Goal: Task Accomplishment & Management: Manage account settings

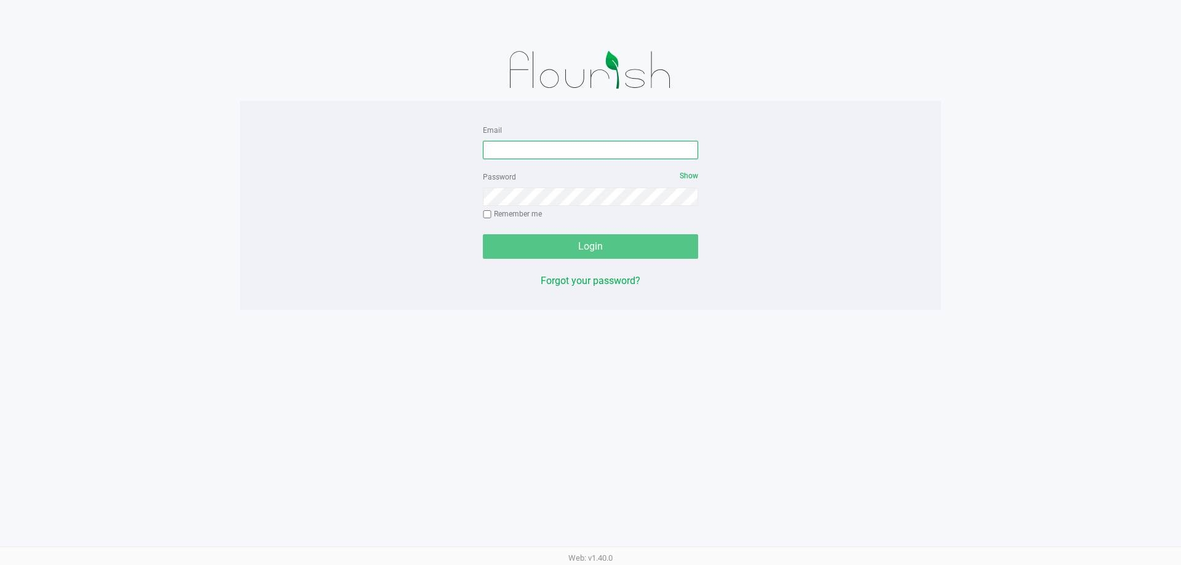
click at [560, 150] on input "Email" at bounding box center [590, 150] width 215 height 18
type input "mwiradilaga@liveparallel.com"
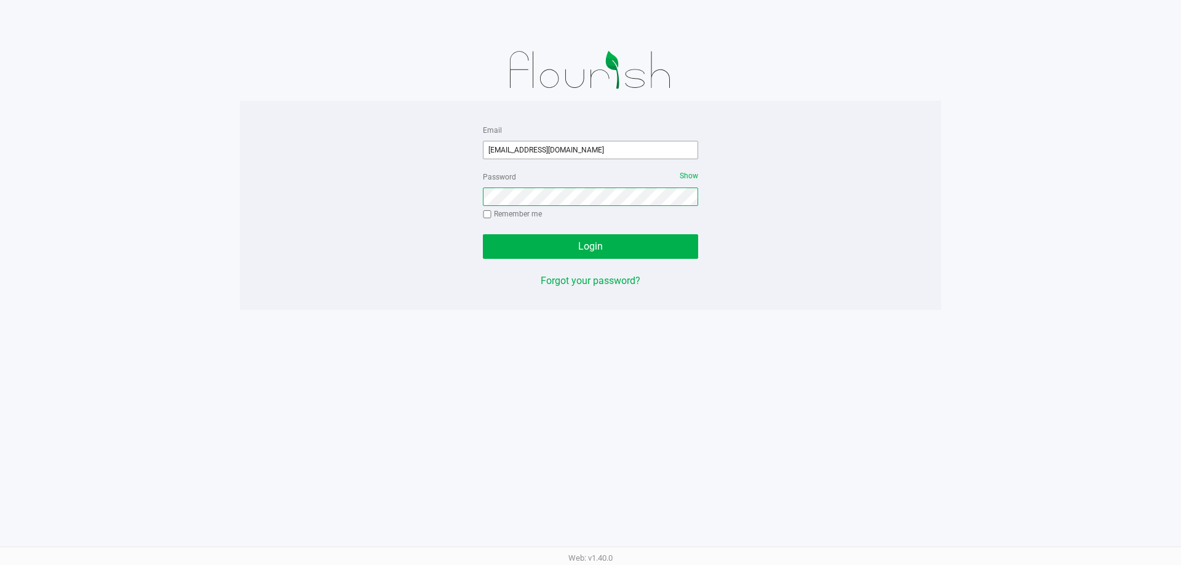
click at [483, 234] on button "Login" at bounding box center [590, 246] width 215 height 25
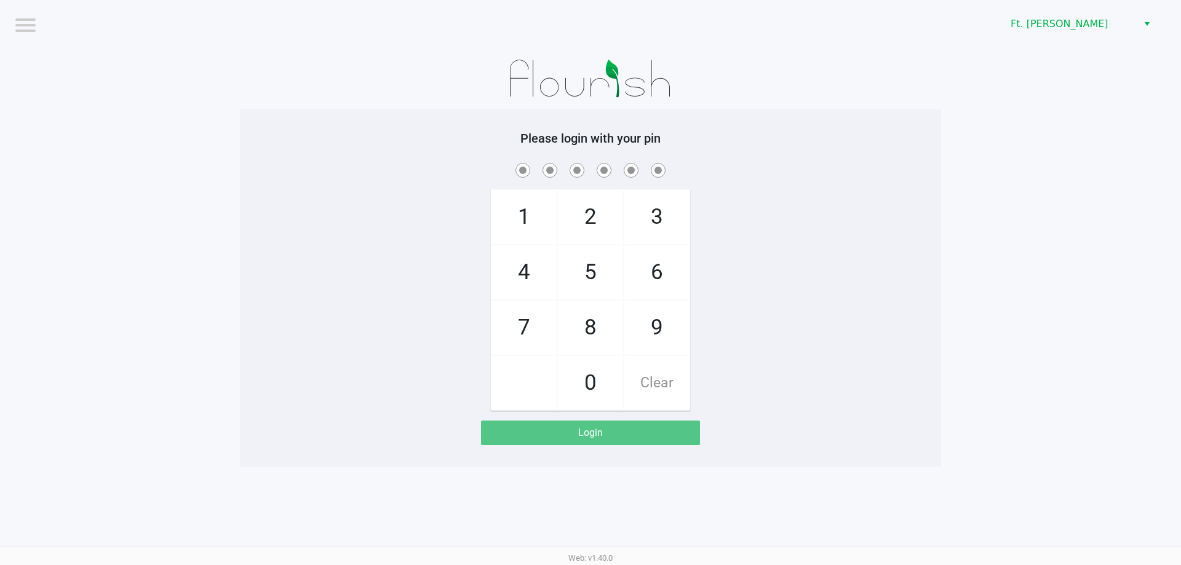
click at [538, 325] on span "7" at bounding box center [524, 328] width 65 height 54
checkbox input "true"
click at [580, 269] on span "5" at bounding box center [590, 272] width 65 height 54
checkbox input "true"
click at [655, 276] on span "6" at bounding box center [656, 272] width 65 height 54
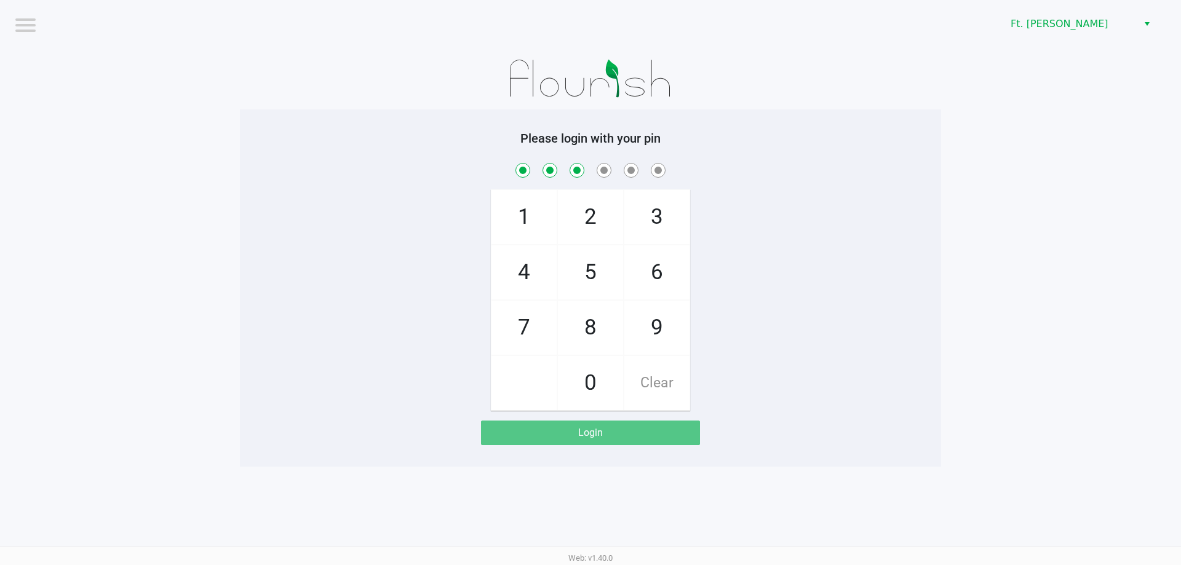
checkbox input "true"
click at [656, 276] on span "6" at bounding box center [656, 272] width 65 height 54
checkbox input "true"
click at [554, 269] on span "4" at bounding box center [524, 272] width 65 height 54
checkbox input "true"
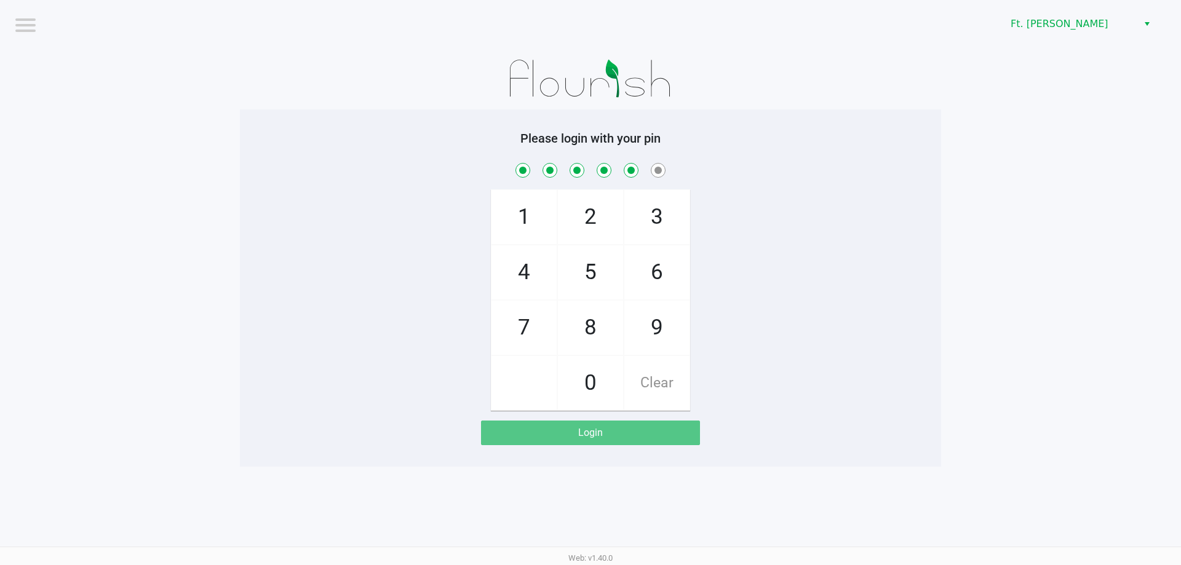
click at [703, 216] on div "1 4 7 2 5 8 0 3 6 9 Clear" at bounding box center [590, 286] width 701 height 250
click at [685, 218] on span "3" at bounding box center [656, 217] width 65 height 54
checkbox input "true"
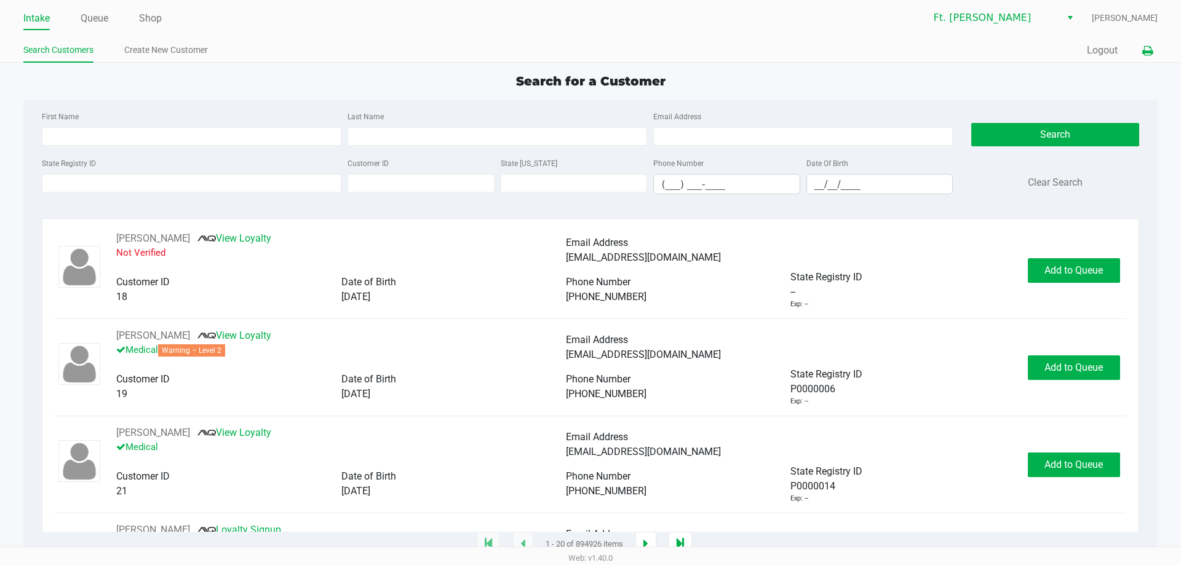
click at [1149, 54] on icon at bounding box center [1147, 51] width 10 height 9
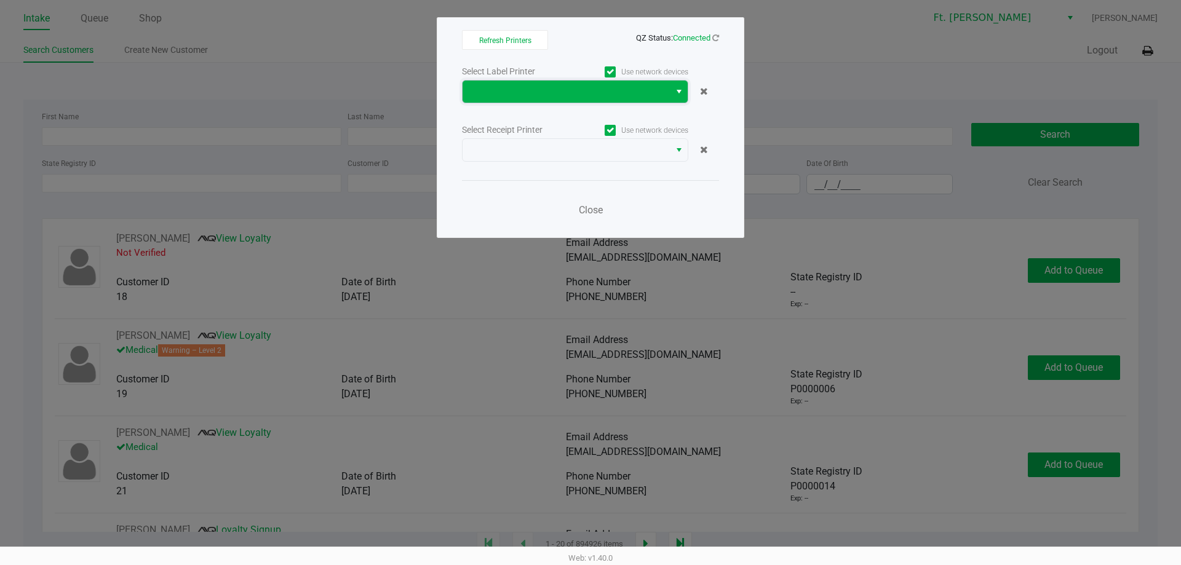
click at [495, 84] on span at bounding box center [566, 92] width 207 height 22
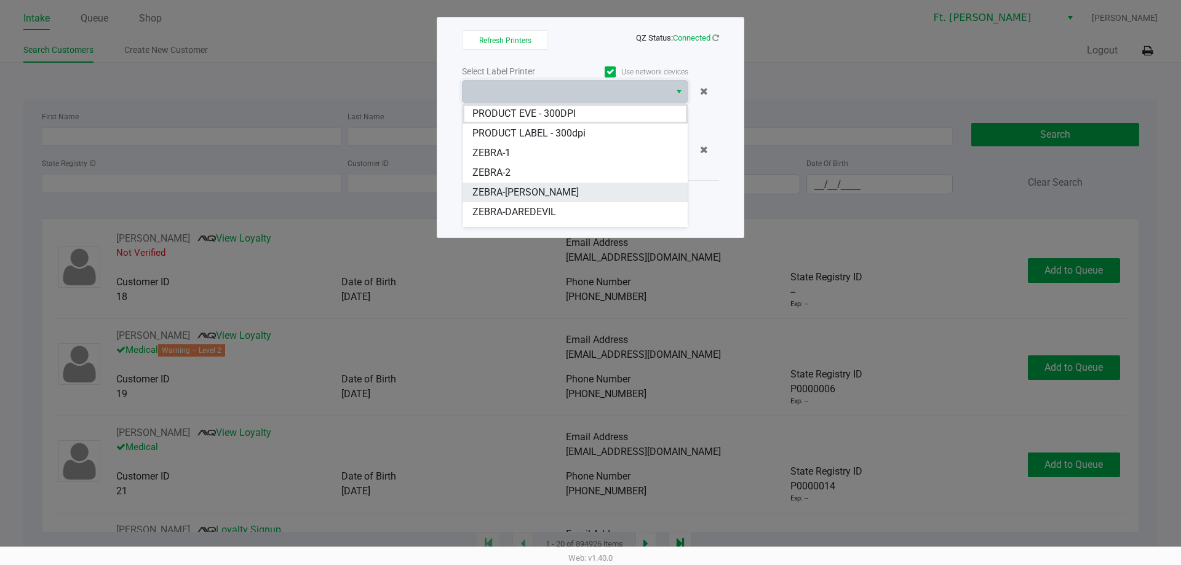
click at [562, 191] on li "ZEBRA-BEYONCE" at bounding box center [575, 193] width 225 height 20
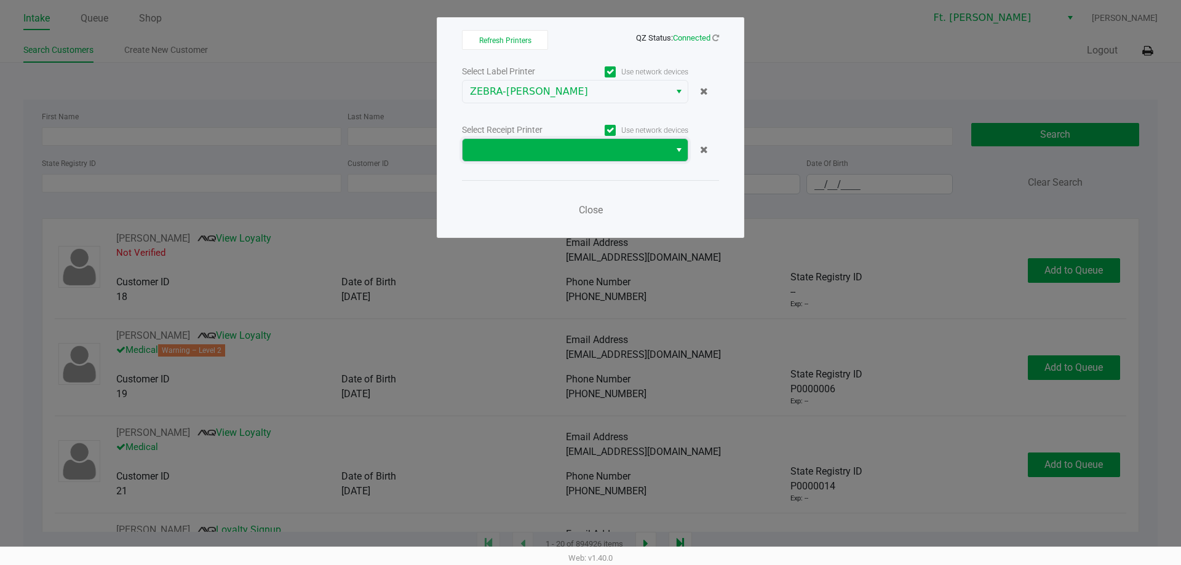
click at [586, 150] on span at bounding box center [566, 150] width 193 height 15
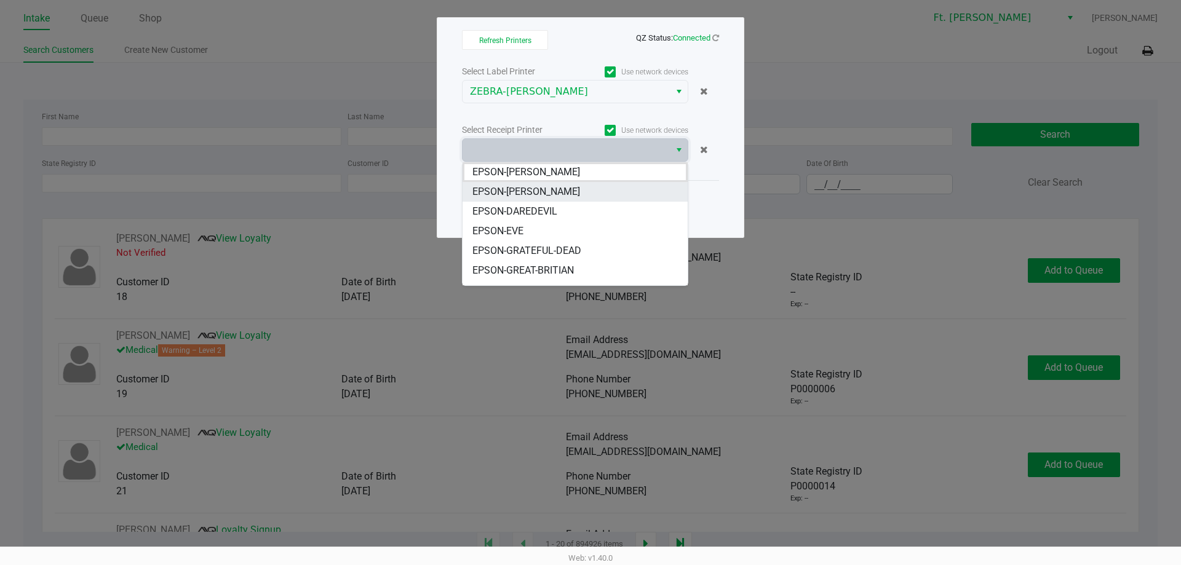
click at [581, 190] on li "EPSON-BEYONCE" at bounding box center [575, 192] width 225 height 20
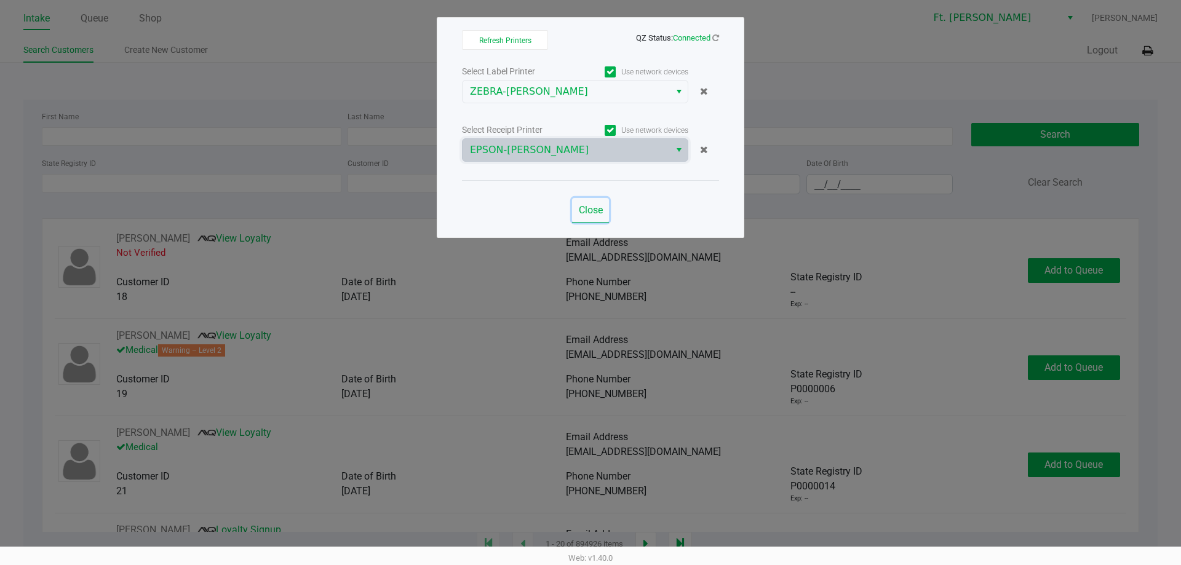
click at [588, 208] on span "Close" at bounding box center [591, 210] width 24 height 12
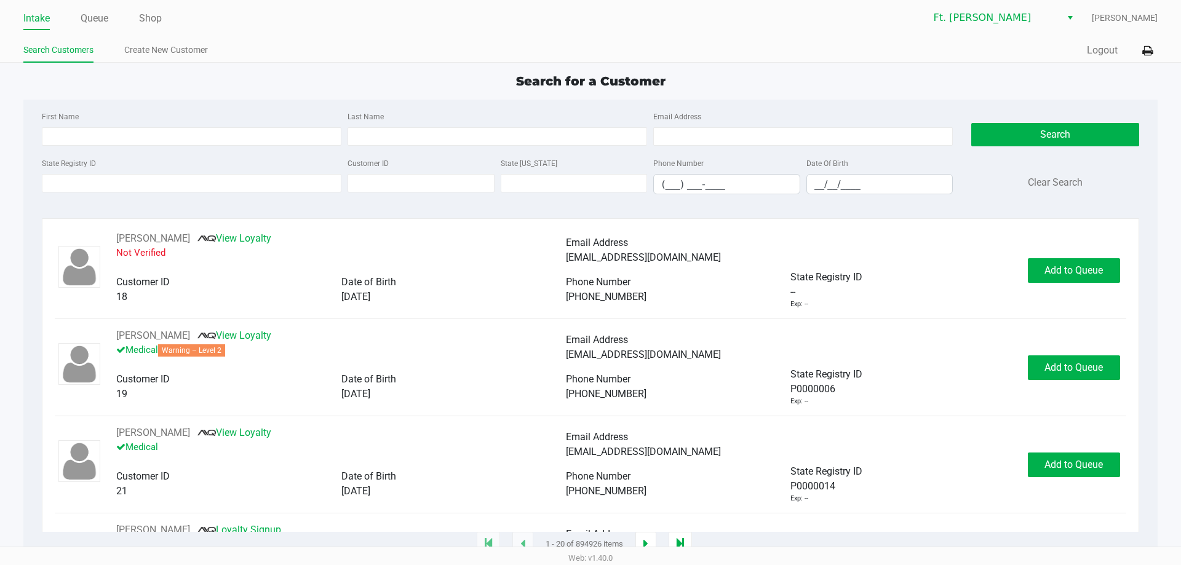
click at [112, 20] on ul "Intake Queue Shop" at bounding box center [306, 19] width 567 height 21
click at [102, 12] on link "Queue" at bounding box center [95, 18] width 28 height 17
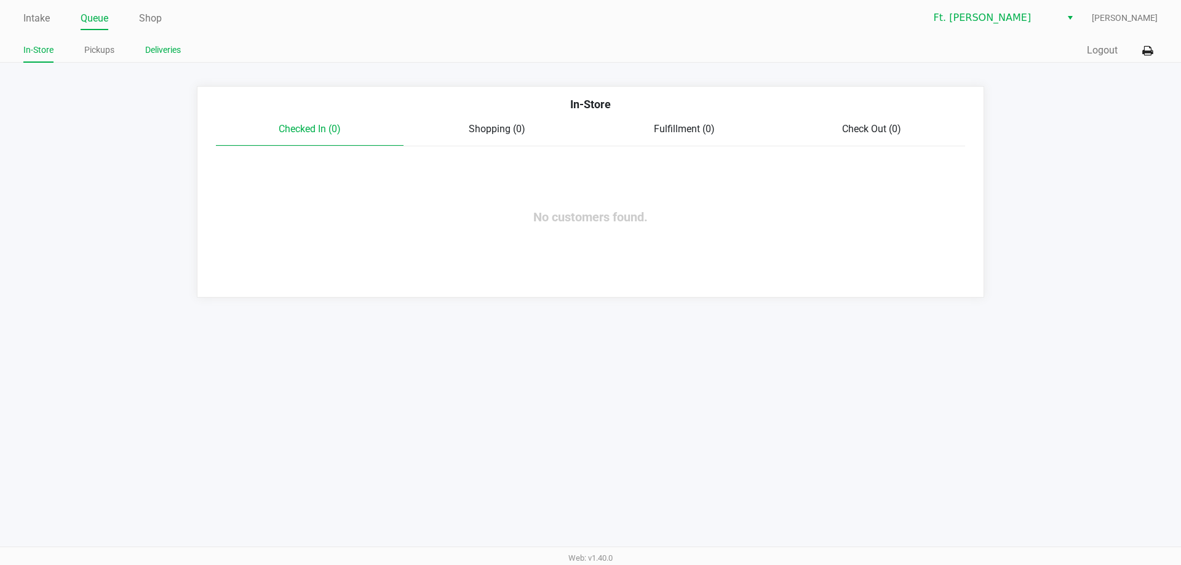
click at [167, 52] on link "Deliveries" at bounding box center [163, 49] width 36 height 15
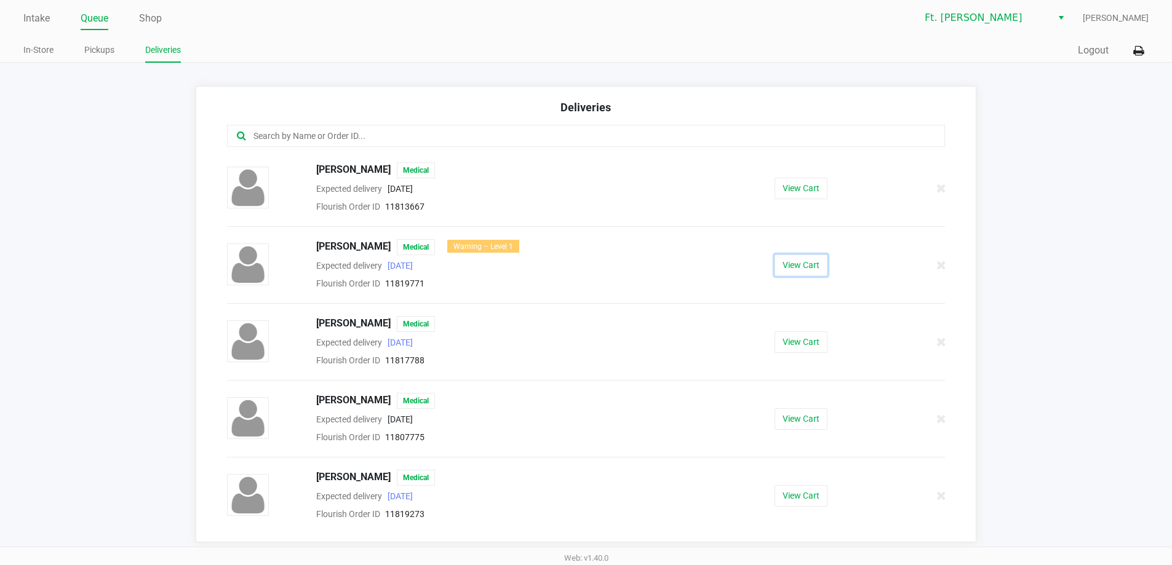
click at [790, 266] on button "View Cart" at bounding box center [801, 266] width 53 height 22
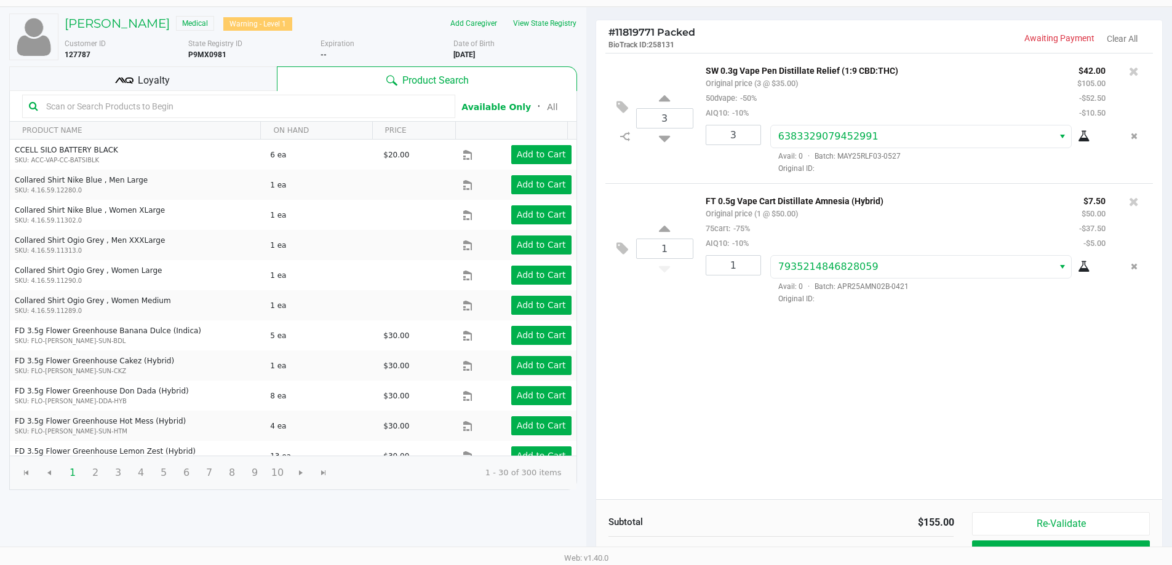
scroll to position [126, 0]
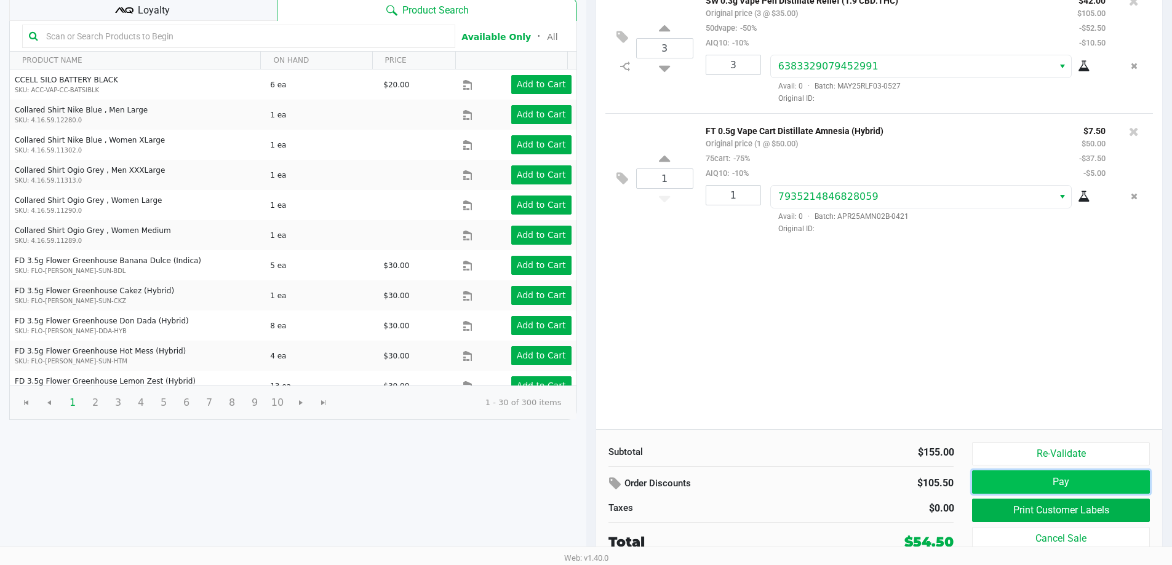
click at [1095, 482] on button "Pay" at bounding box center [1060, 482] width 177 height 23
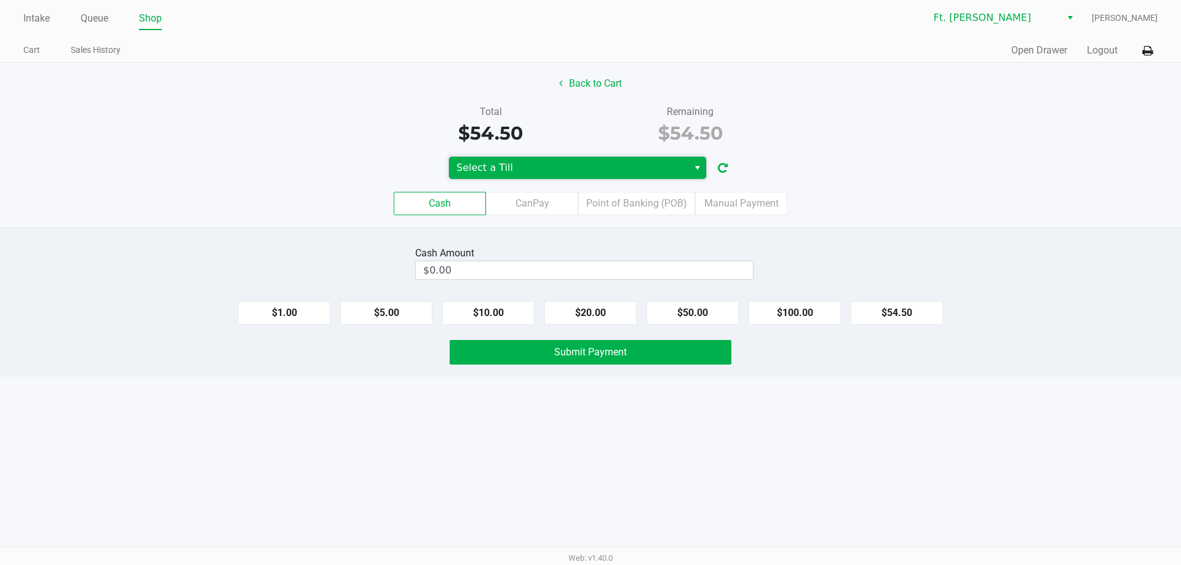
click at [640, 170] on span "Select a Till" at bounding box center [569, 168] width 225 height 15
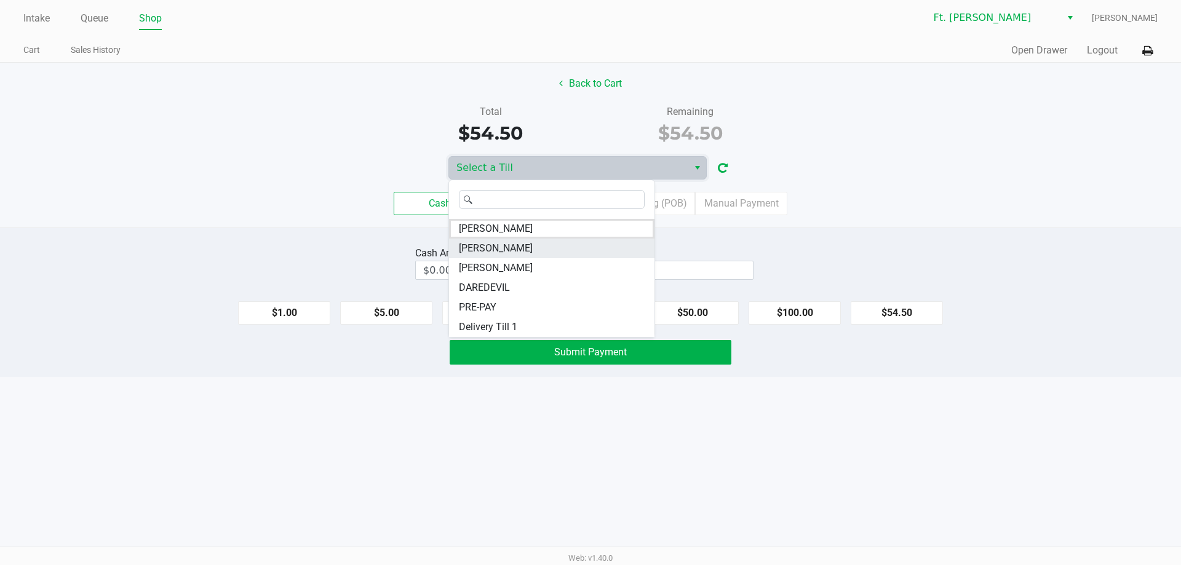
click at [541, 249] on li "[PERSON_NAME]" at bounding box center [551, 249] width 205 height 20
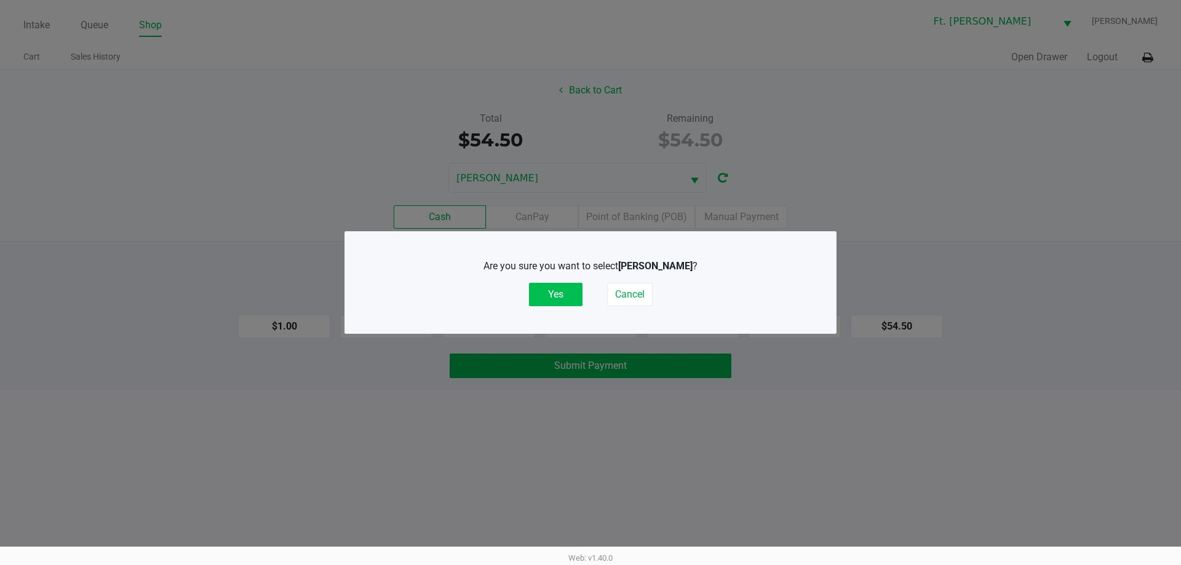
click at [565, 295] on button "Yes" at bounding box center [556, 294] width 54 height 23
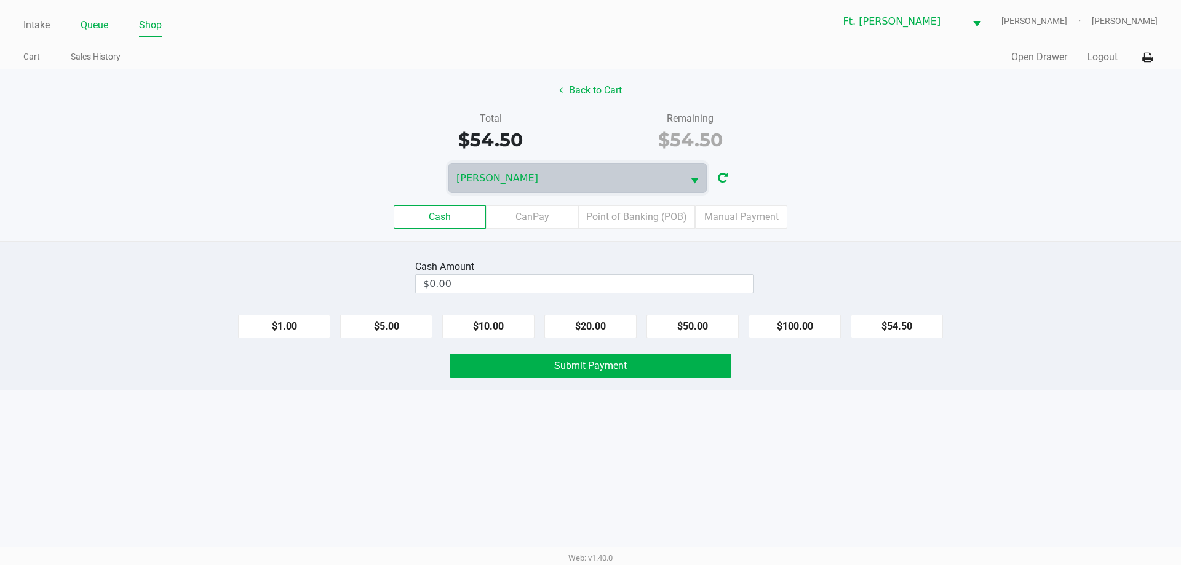
click at [90, 24] on link "Queue" at bounding box center [95, 25] width 28 height 17
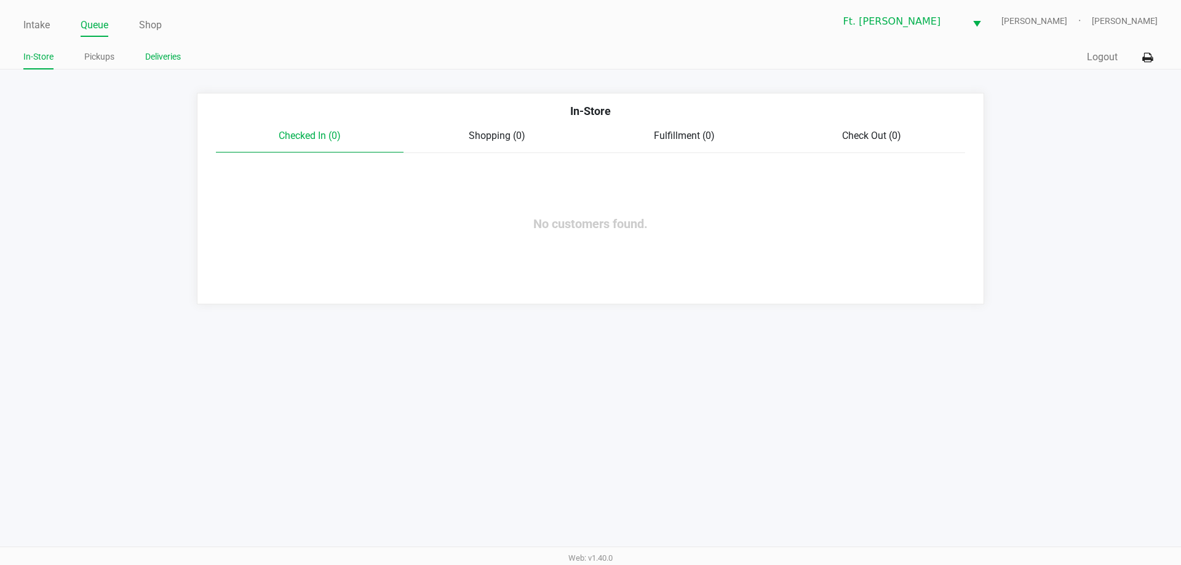
click at [161, 55] on link "Deliveries" at bounding box center [163, 56] width 36 height 15
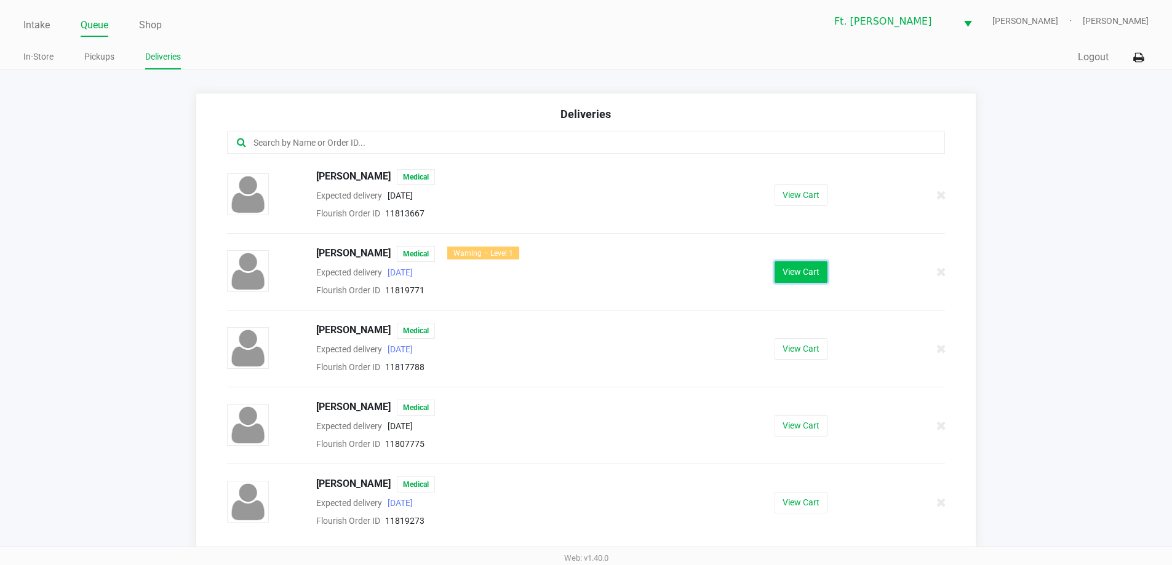
click at [775, 269] on button "View Cart" at bounding box center [801, 272] width 53 height 22
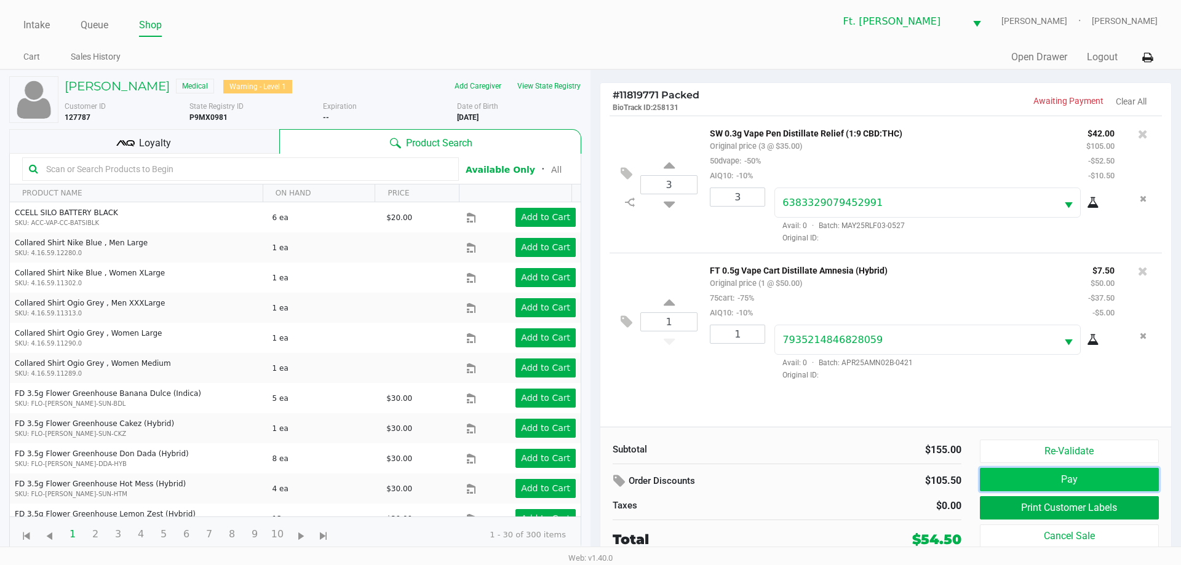
click at [1047, 483] on button "Pay" at bounding box center [1069, 479] width 179 height 23
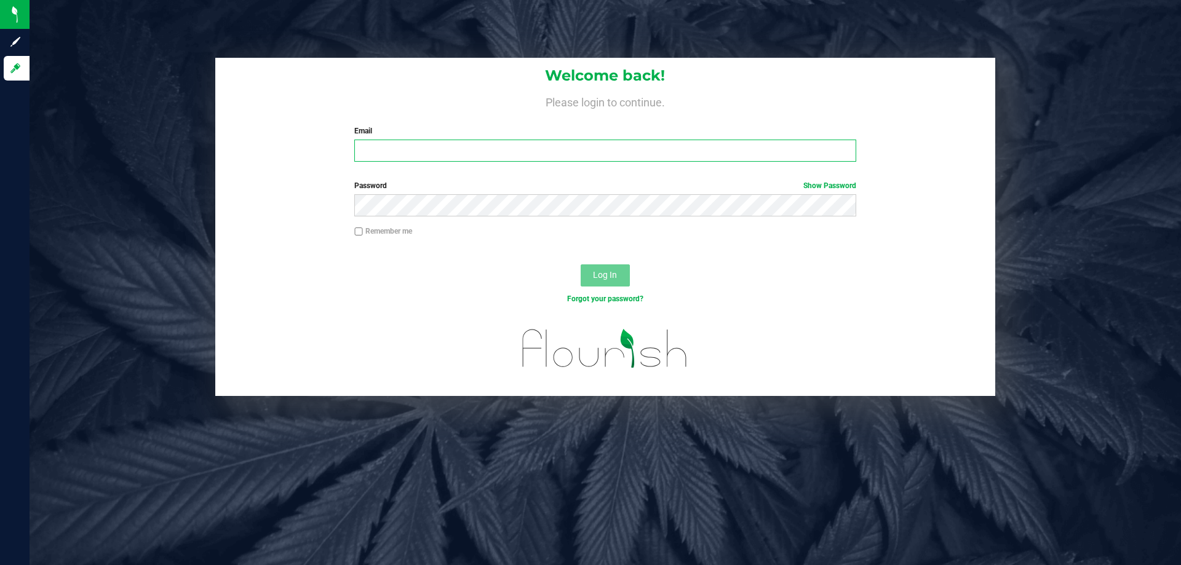
click at [569, 158] on input "Email" at bounding box center [604, 151] width 501 height 22
type input "[EMAIL_ADDRESS][DOMAIN_NAME]"
click at [581, 265] on button "Log In" at bounding box center [605, 276] width 49 height 22
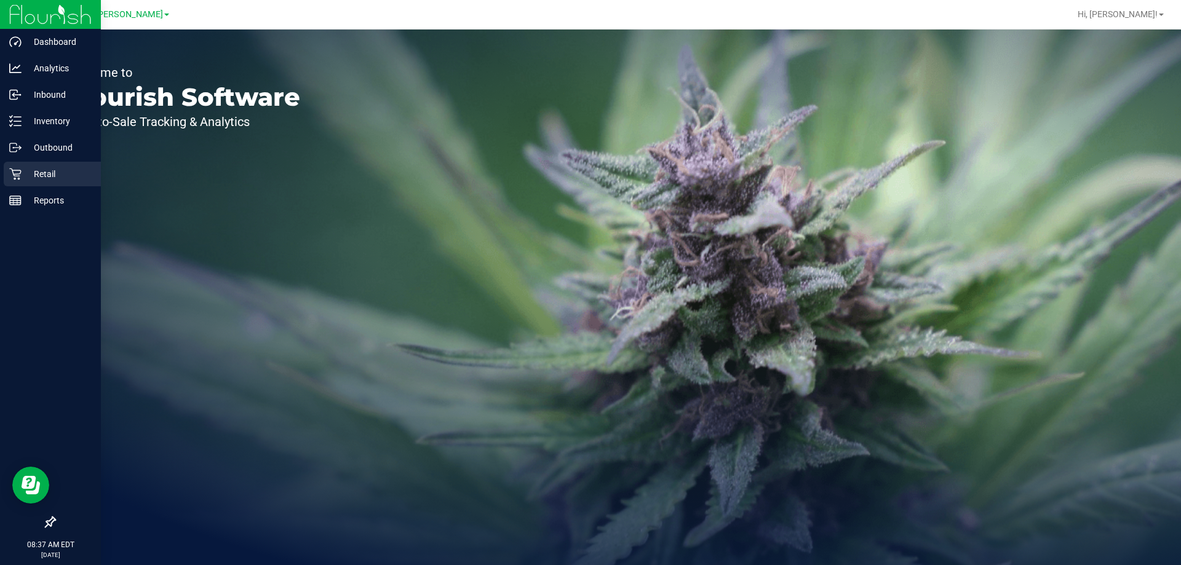
click at [49, 180] on p "Retail" at bounding box center [59, 174] width 74 height 15
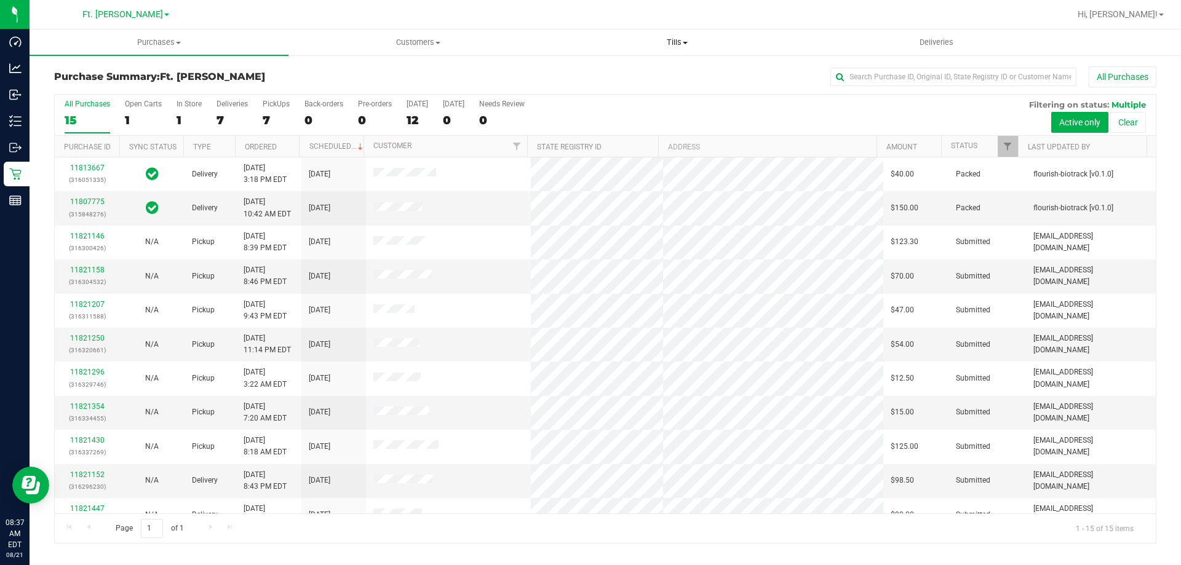
click at [673, 36] on uib-tab-heading "Tills Manage tills Reconcile e-payments" at bounding box center [677, 42] width 258 height 25
click at [612, 74] on span "Manage tills" at bounding box center [589, 74] width 83 height 10
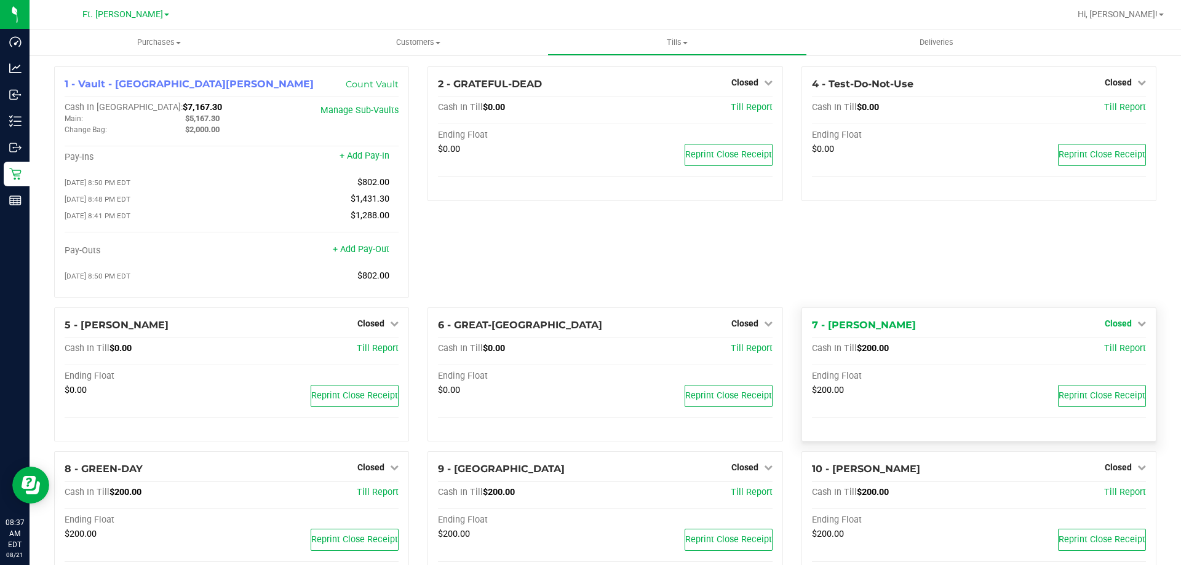
click at [1122, 252] on div "4 - Test-Do-Not-Use Closed Open Till Cash In Till $0.00 Till Report Ending Floa…" at bounding box center [978, 186] width 373 height 241
click at [1116, 324] on span "Closed" at bounding box center [1118, 324] width 27 height 10
click at [1122, 354] on link "Open Till" at bounding box center [1118, 349] width 33 height 10
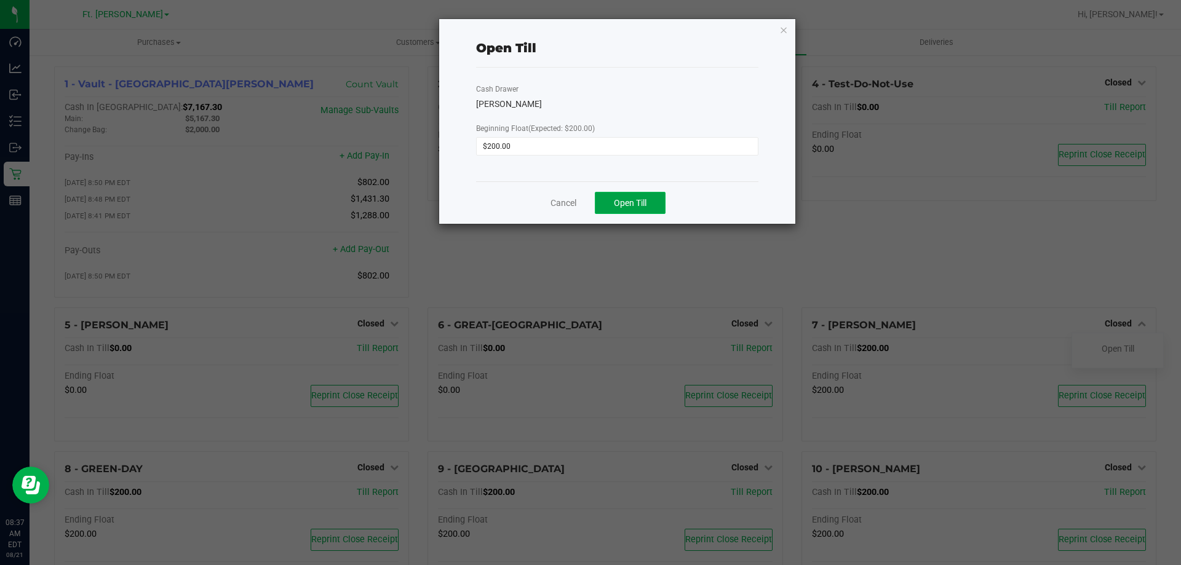
click at [648, 202] on button "Open Till" at bounding box center [630, 203] width 71 height 22
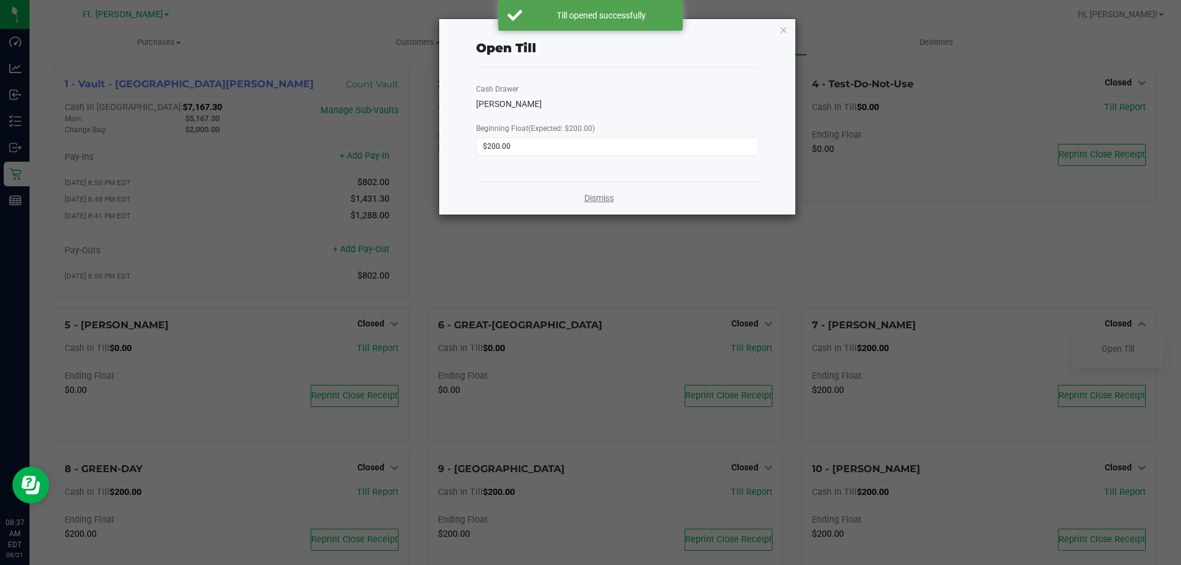
click at [598, 204] on link "Dismiss" at bounding box center [599, 198] width 30 height 13
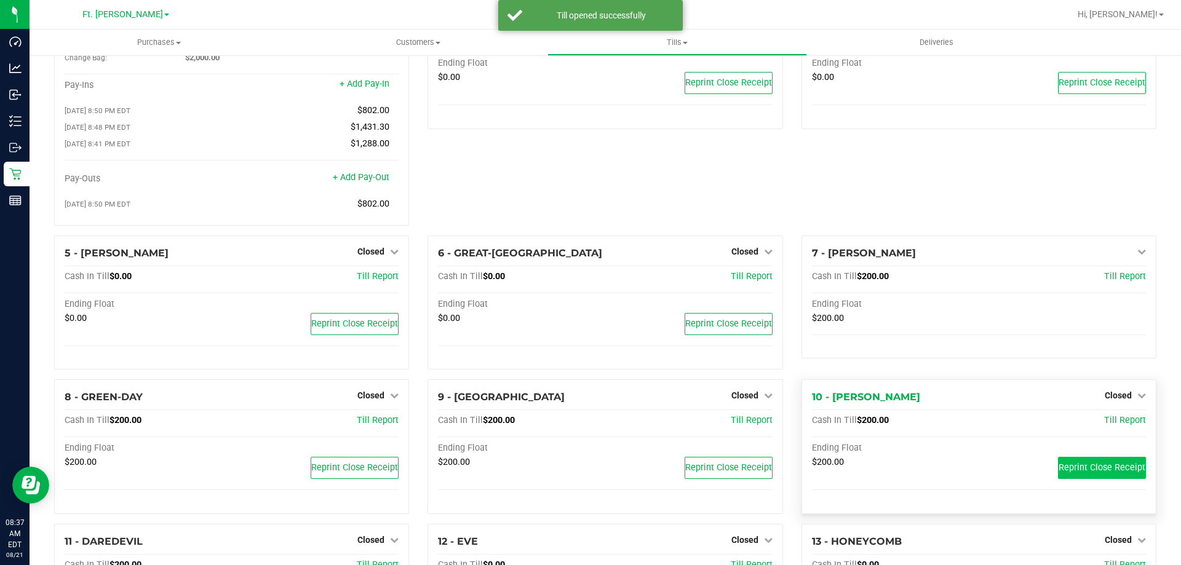
scroll to position [185, 0]
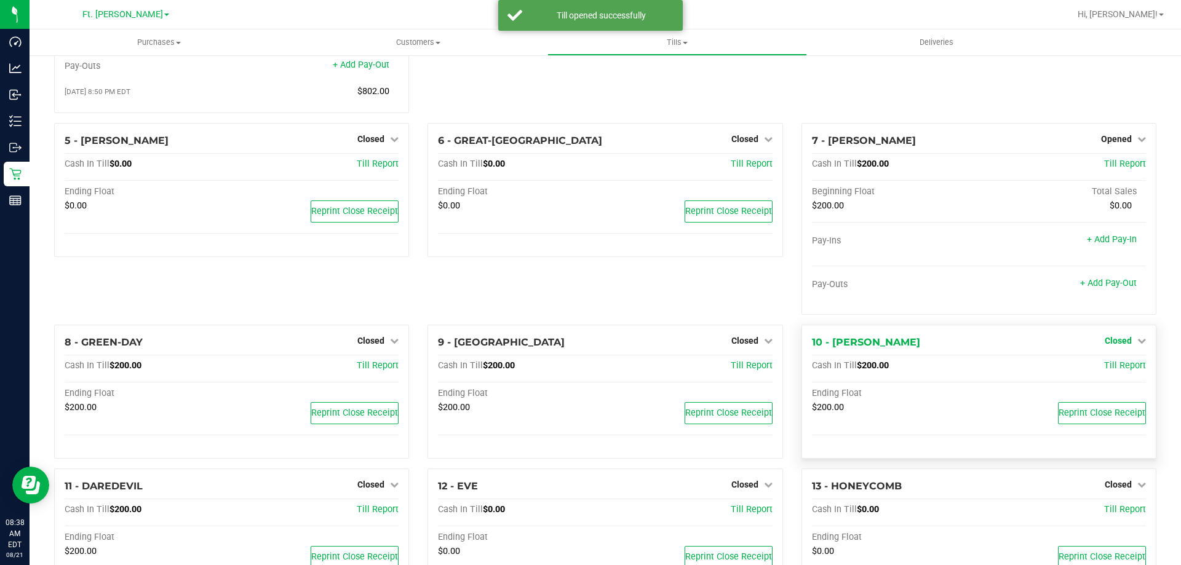
click at [1115, 289] on link "+ Add Pay-Out" at bounding box center [1108, 283] width 57 height 10
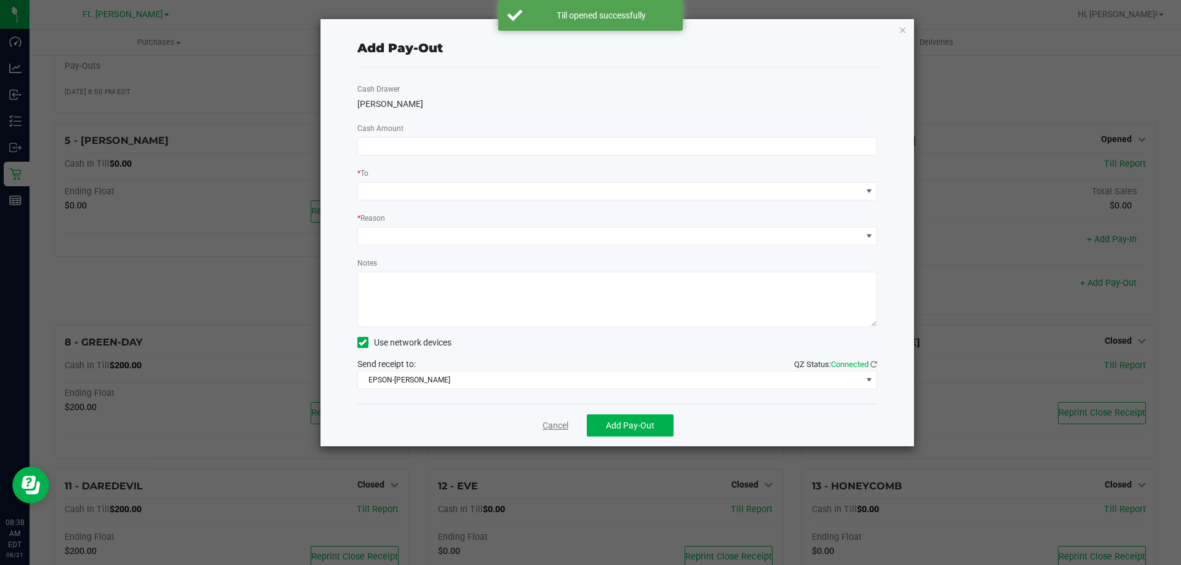
click at [547, 423] on link "Cancel" at bounding box center [556, 426] width 26 height 13
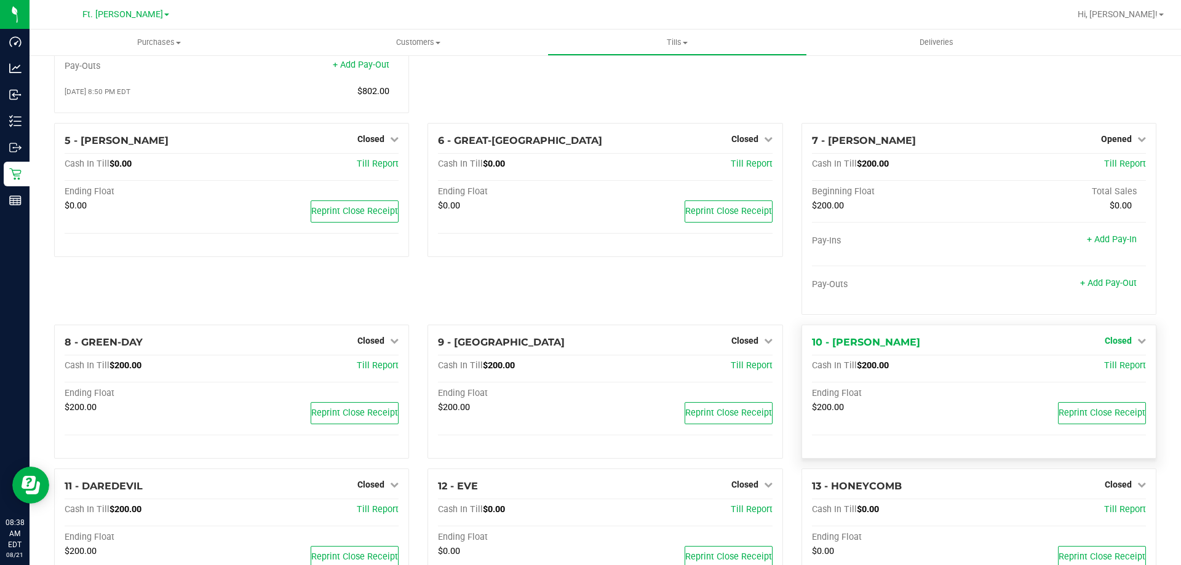
click at [1123, 345] on link "Closed" at bounding box center [1125, 341] width 41 height 10
click at [1104, 369] on link "Open Till" at bounding box center [1118, 366] width 33 height 10
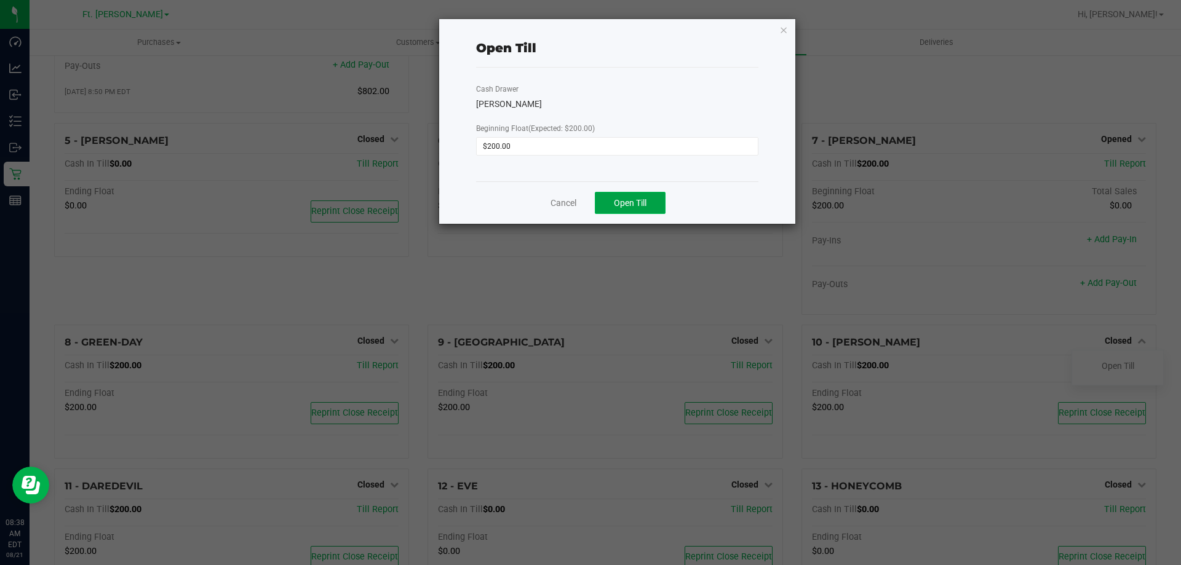
click at [640, 211] on button "Open Till" at bounding box center [630, 203] width 71 height 22
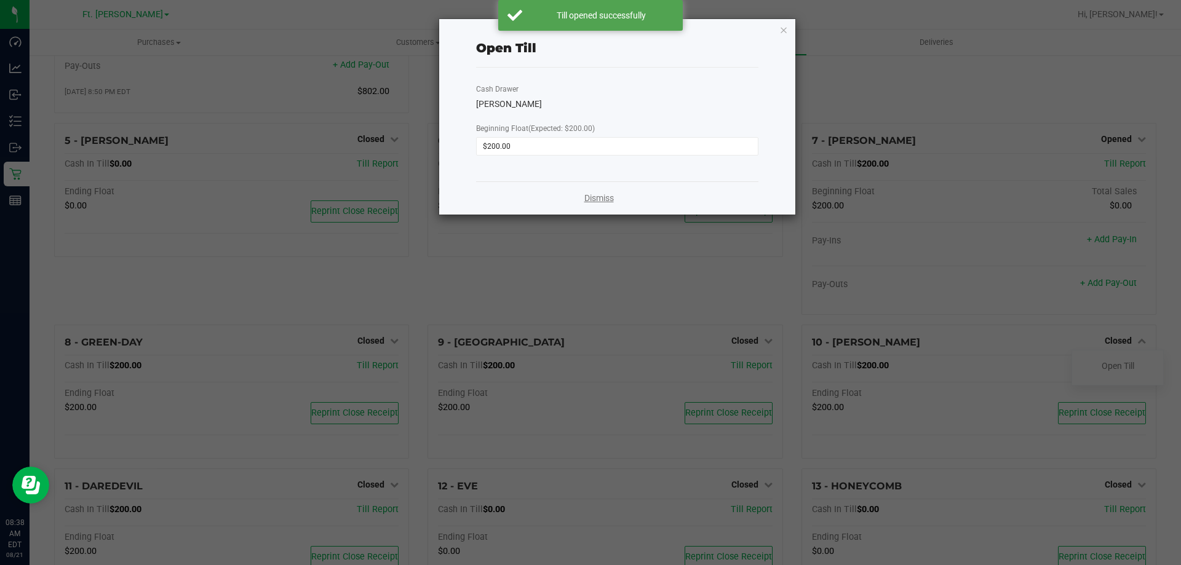
click at [599, 196] on link "Dismiss" at bounding box center [599, 198] width 30 height 13
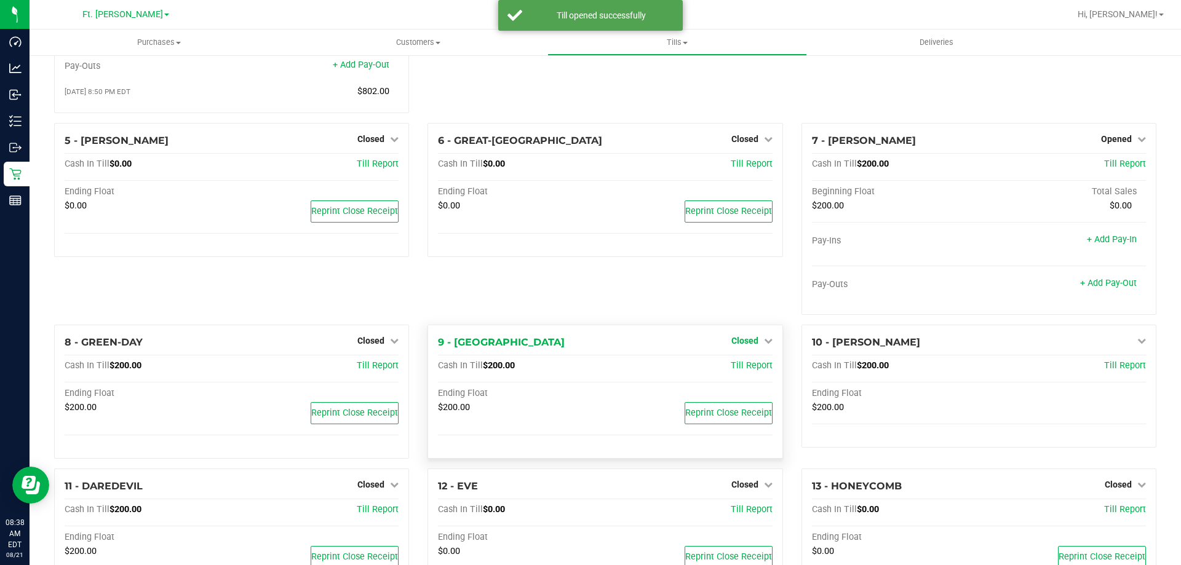
click at [751, 345] on span "Closed" at bounding box center [745, 341] width 27 height 10
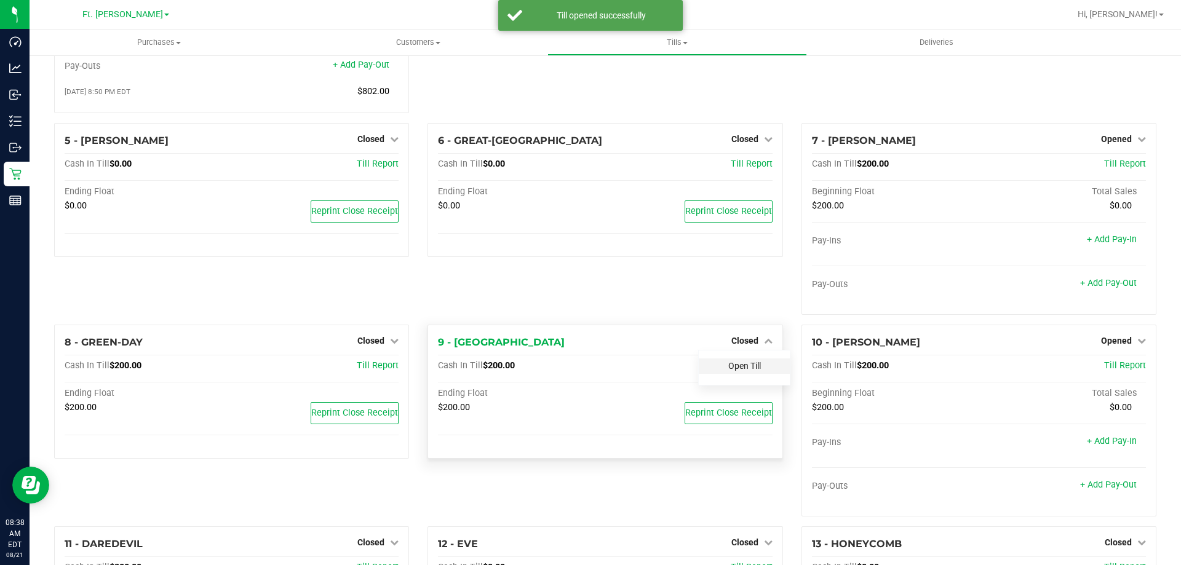
click at [754, 371] on link "Open Till" at bounding box center [744, 366] width 33 height 10
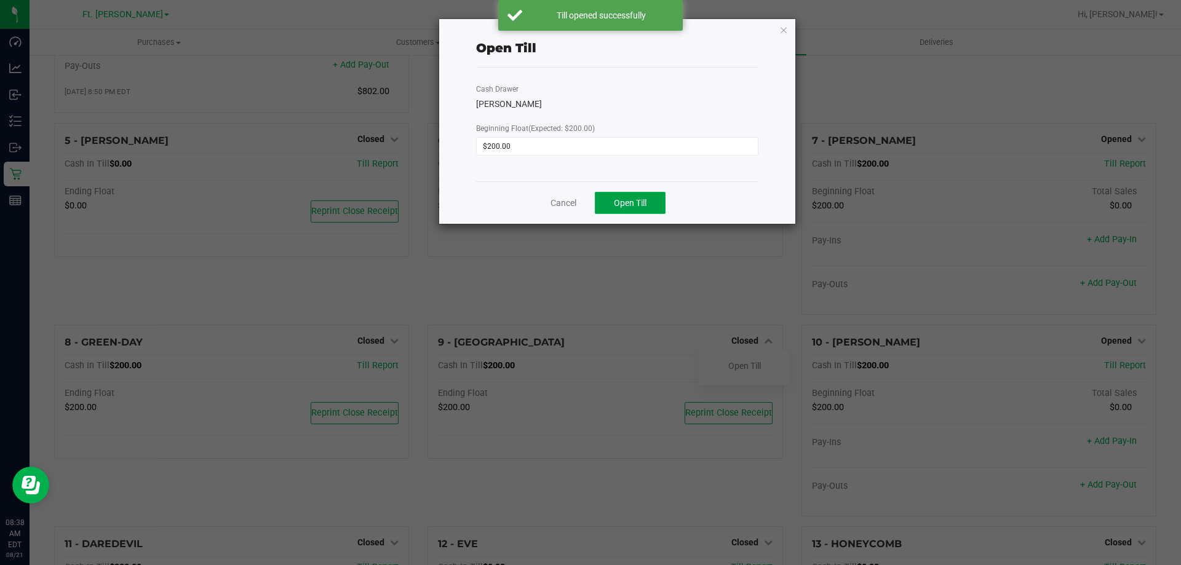
click at [622, 209] on button "Open Till" at bounding box center [630, 203] width 71 height 22
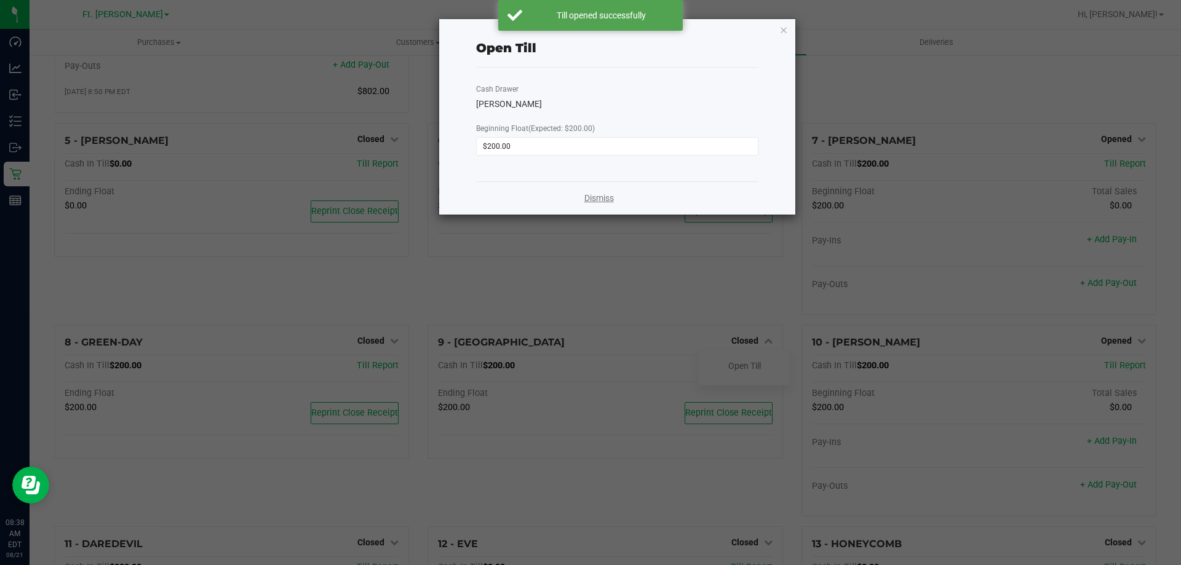
click at [594, 197] on link "Dismiss" at bounding box center [599, 198] width 30 height 13
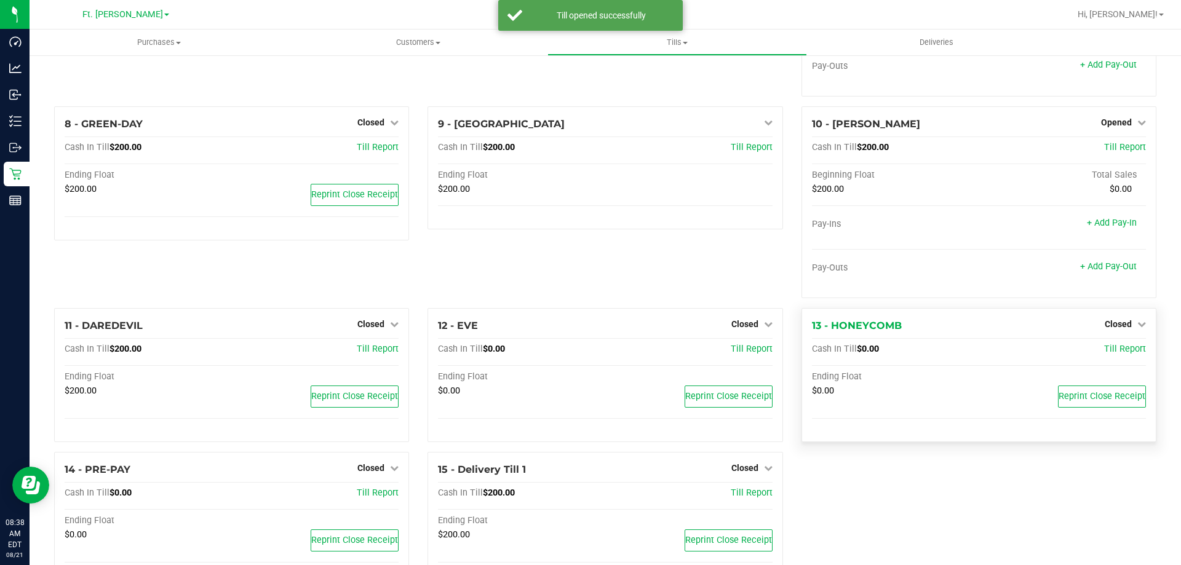
scroll to position [431, 0]
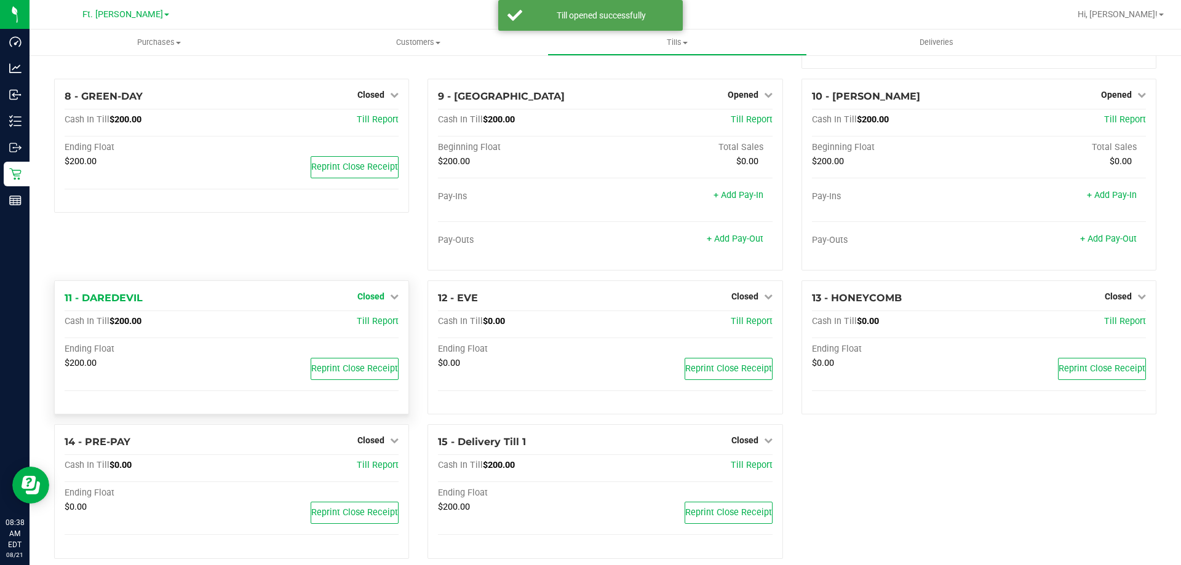
click at [361, 299] on span "Closed" at bounding box center [370, 297] width 27 height 10
click at [370, 321] on link "Open Till" at bounding box center [370, 322] width 33 height 10
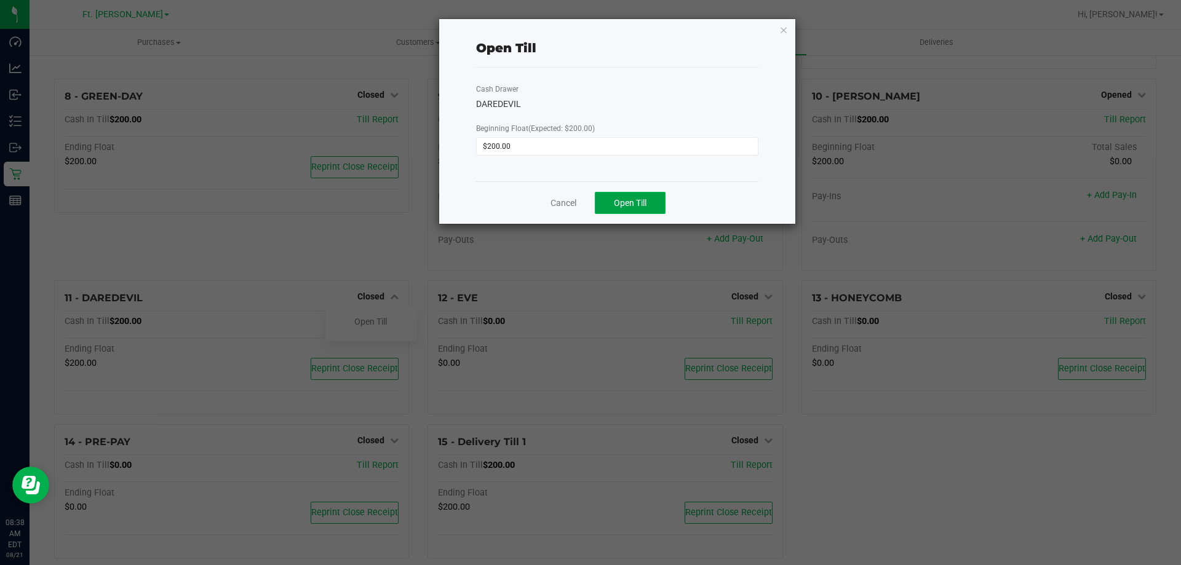
click at [605, 201] on button "Open Till" at bounding box center [630, 203] width 71 height 22
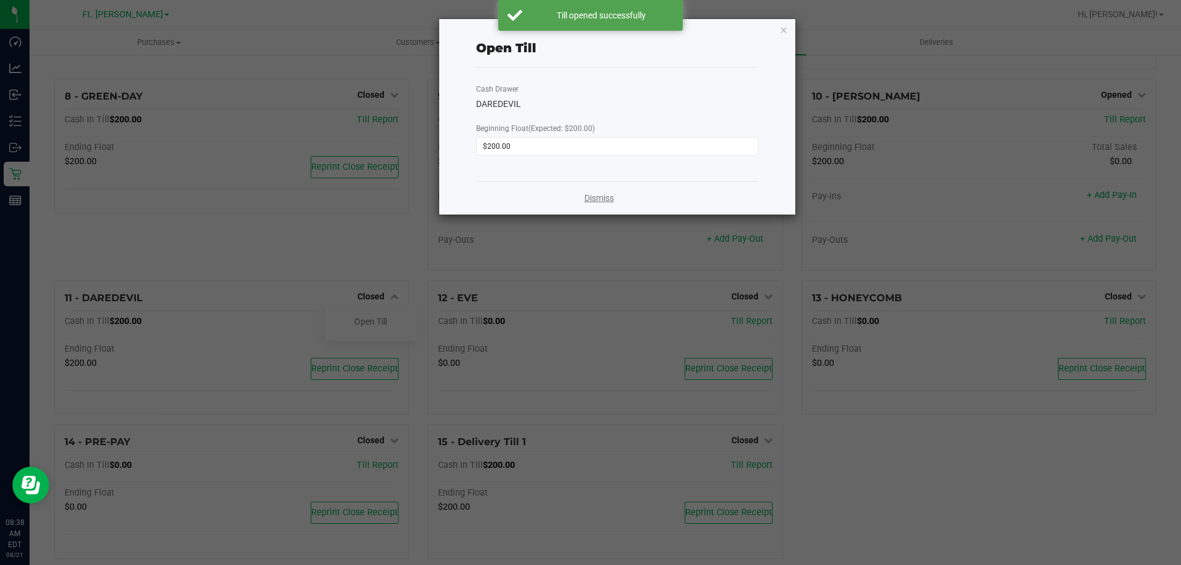
click at [596, 202] on link "Dismiss" at bounding box center [599, 198] width 30 height 13
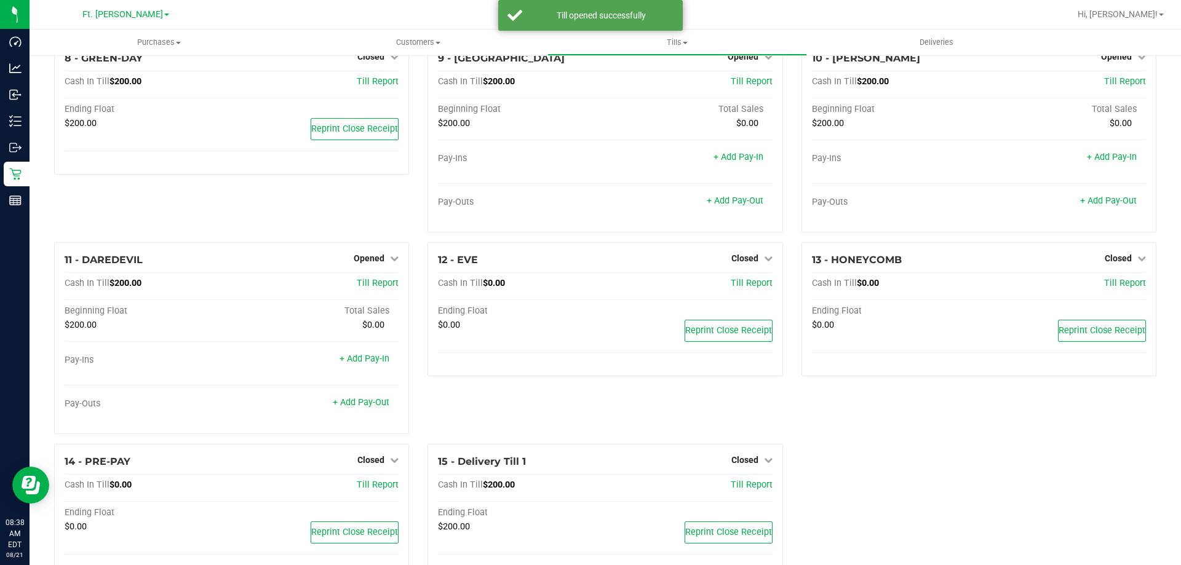
scroll to position [508, 0]
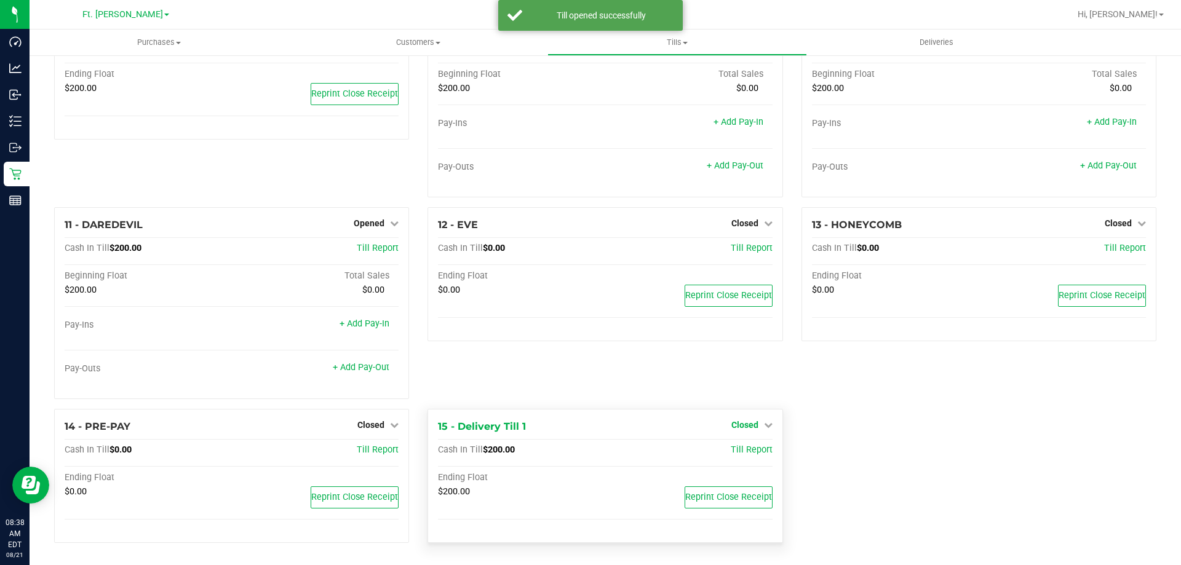
click at [740, 421] on span "Closed" at bounding box center [745, 425] width 27 height 10
click at [749, 452] on link "Open Till" at bounding box center [744, 450] width 33 height 10
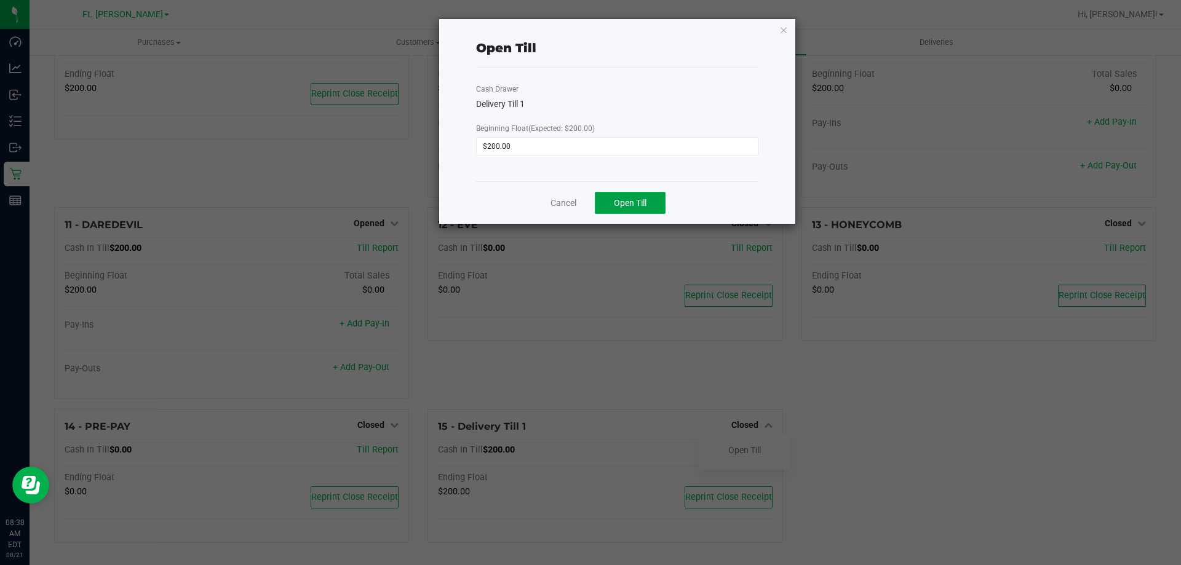
click at [631, 200] on span "Open Till" at bounding box center [630, 203] width 33 height 10
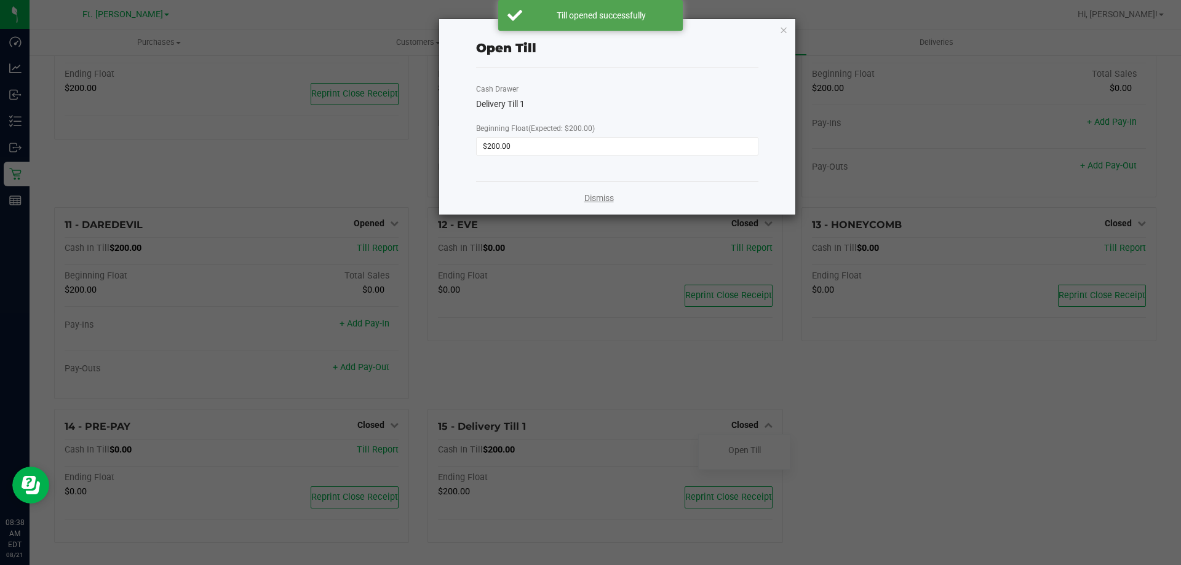
click at [606, 200] on link "Dismiss" at bounding box center [599, 198] width 30 height 13
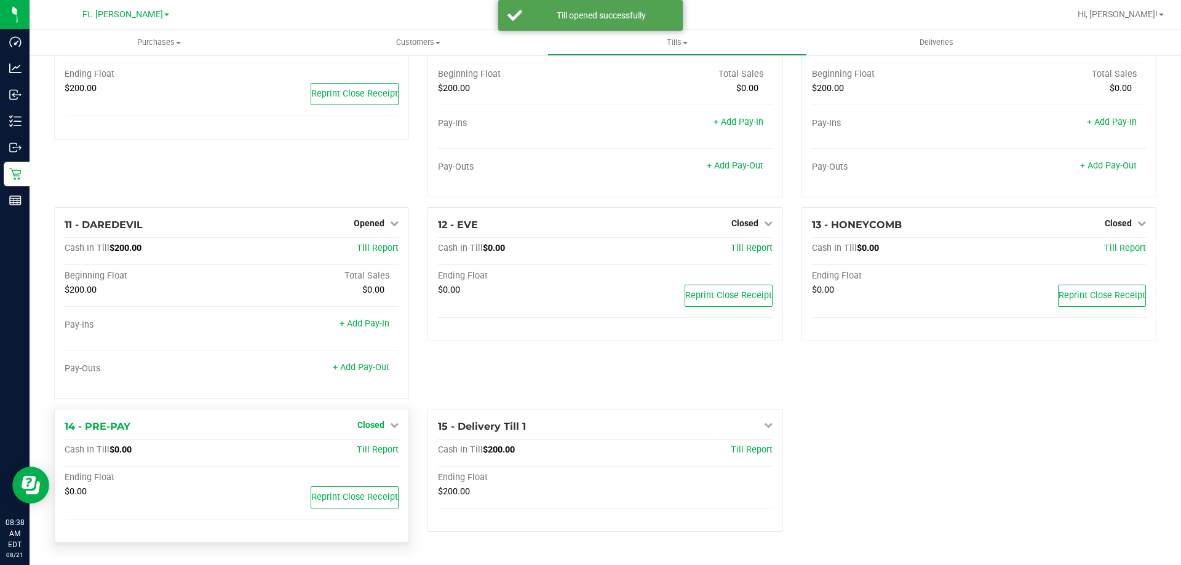
click at [374, 423] on span "Closed" at bounding box center [370, 425] width 27 height 10
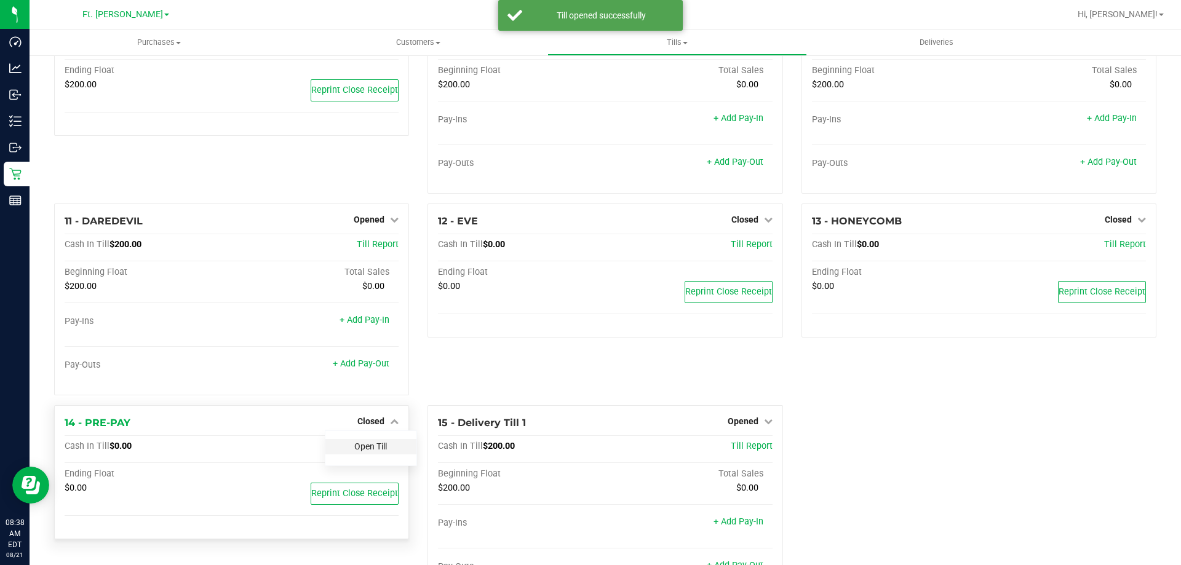
click at [372, 452] on link "Open Till" at bounding box center [370, 447] width 33 height 10
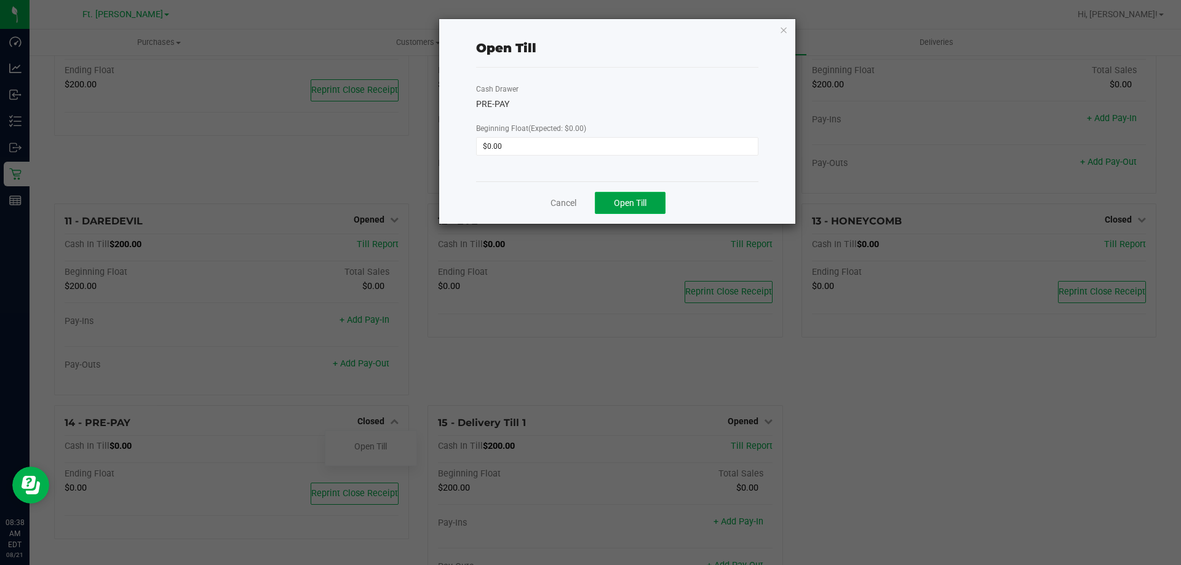
click at [621, 196] on button "Open Till" at bounding box center [630, 203] width 71 height 22
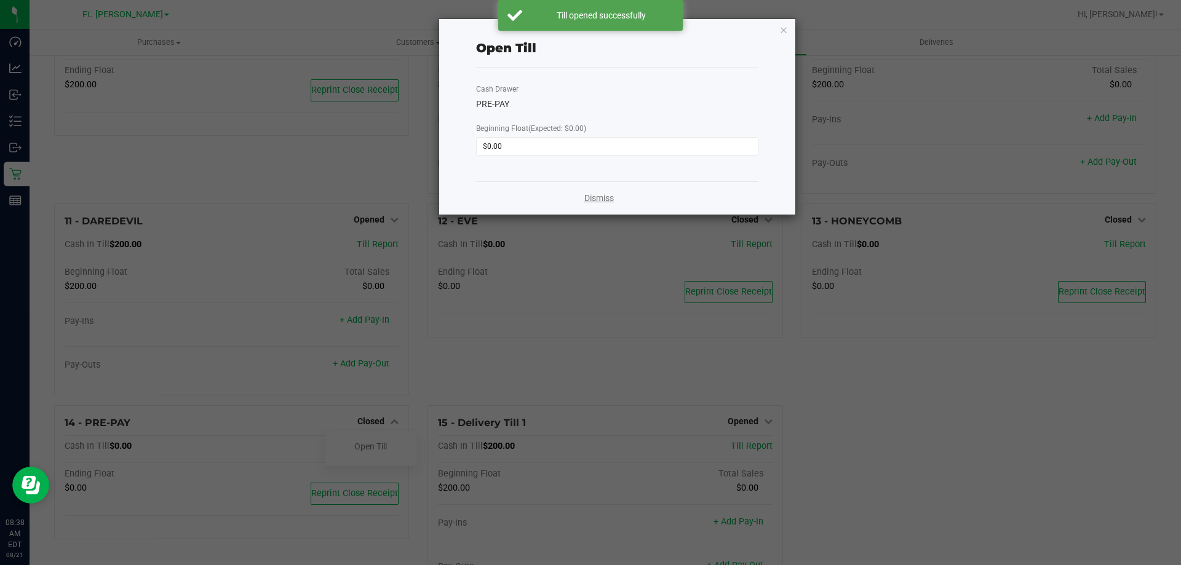
click at [593, 196] on link "Dismiss" at bounding box center [599, 198] width 30 height 13
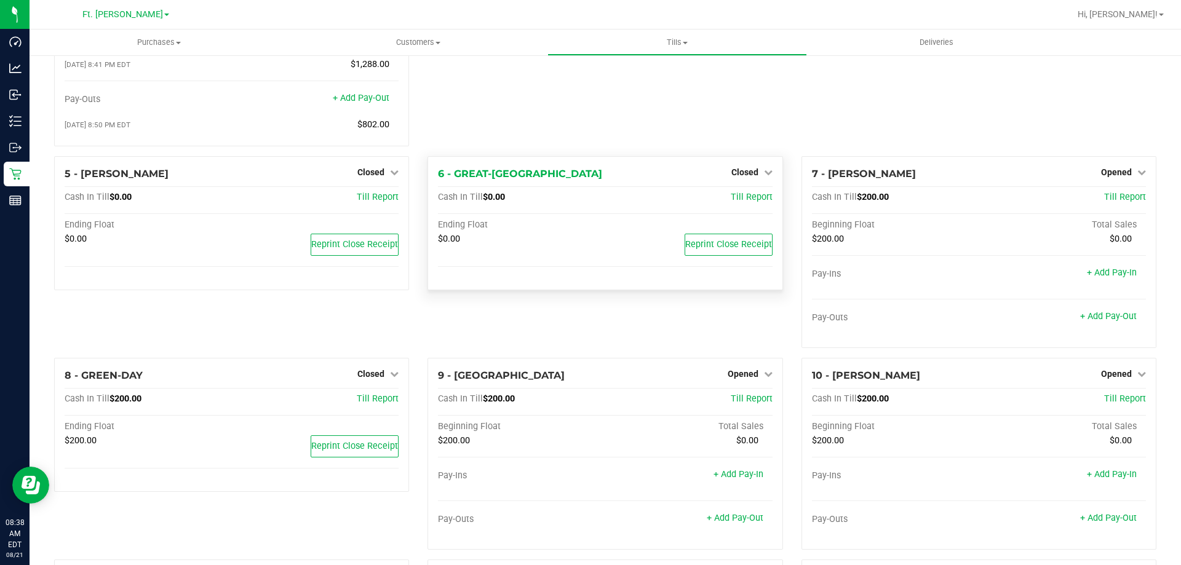
scroll to position [0, 0]
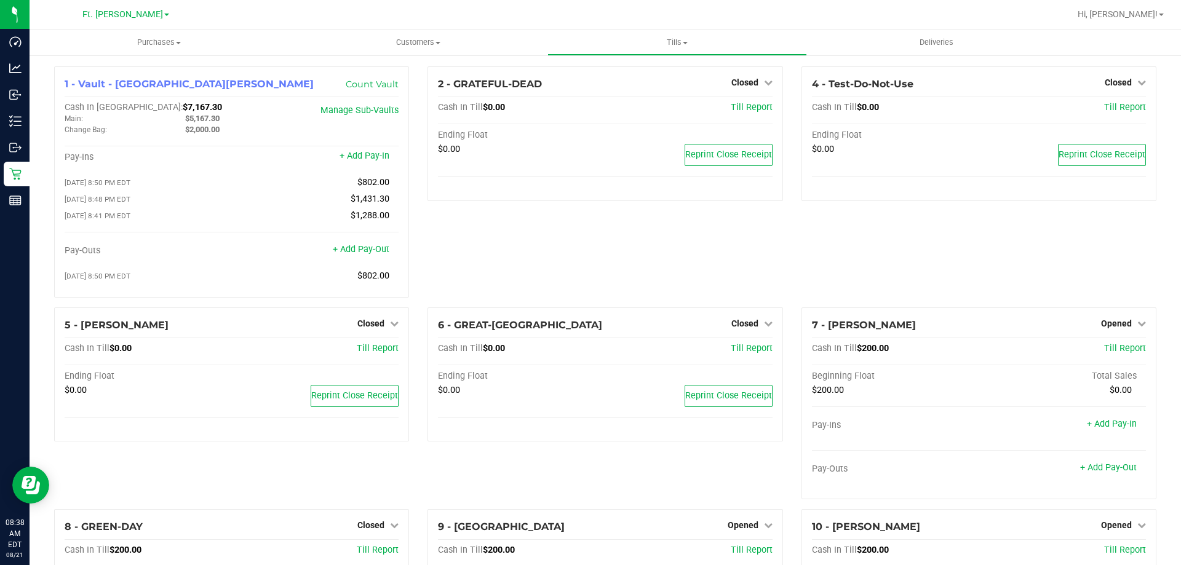
click at [1013, 225] on div "4 - Test-Do-Not-Use Closed Open Till Cash In Till $0.00 Till Report Ending Floa…" at bounding box center [978, 186] width 373 height 241
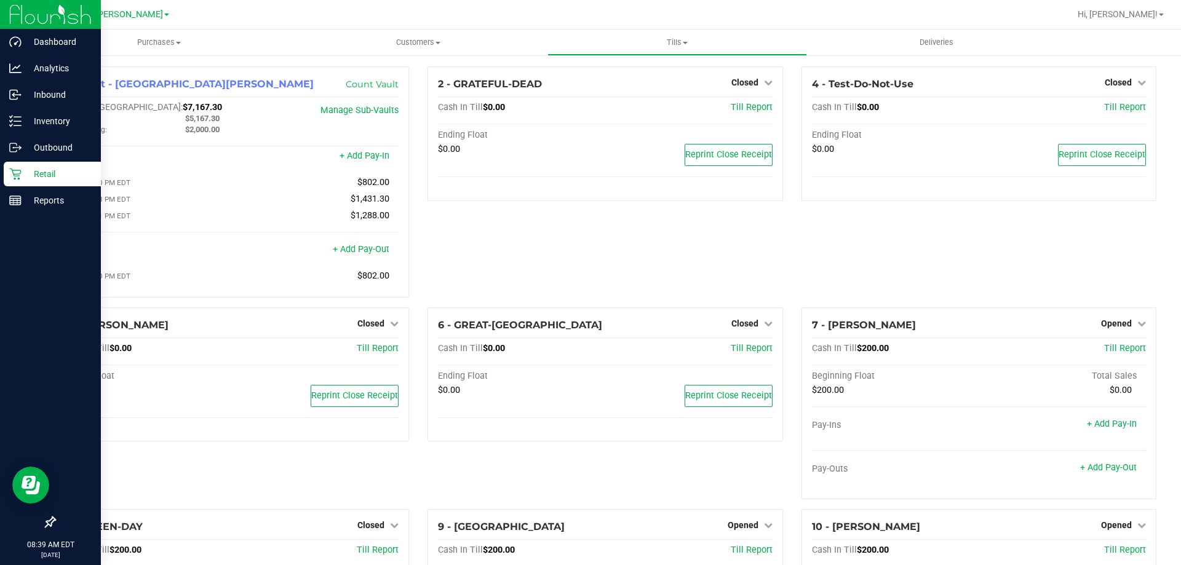
click at [47, 169] on p "Retail" at bounding box center [59, 174] width 74 height 15
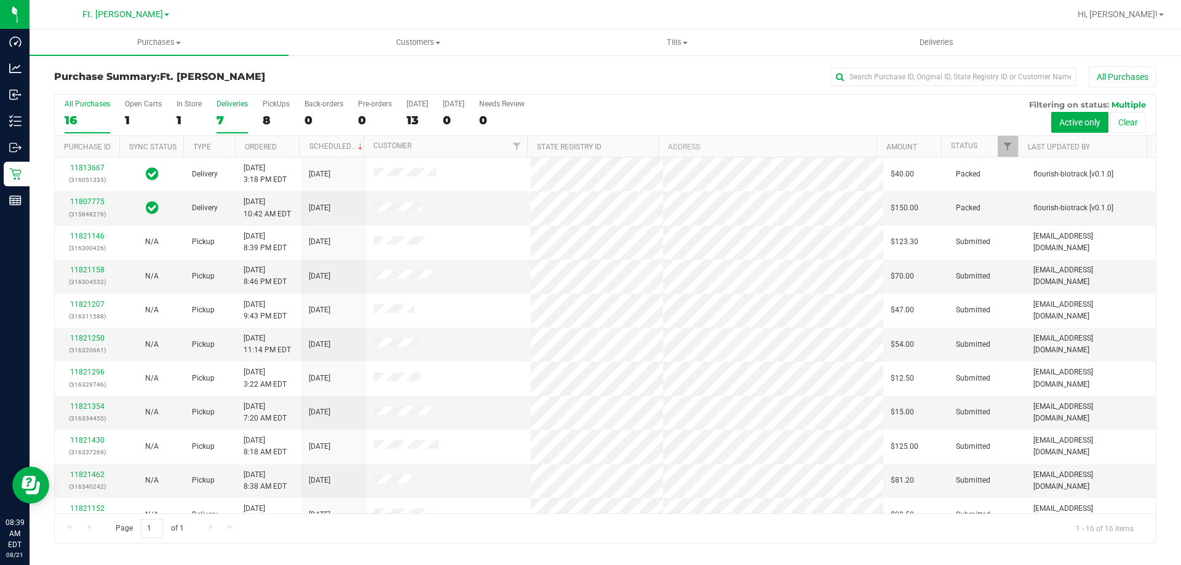
click at [224, 100] on div "Deliveries" at bounding box center [232, 104] width 31 height 9
click at [0, 0] on input "Deliveries 7" at bounding box center [0, 0] width 0 height 0
